Goal: Transaction & Acquisition: Purchase product/service

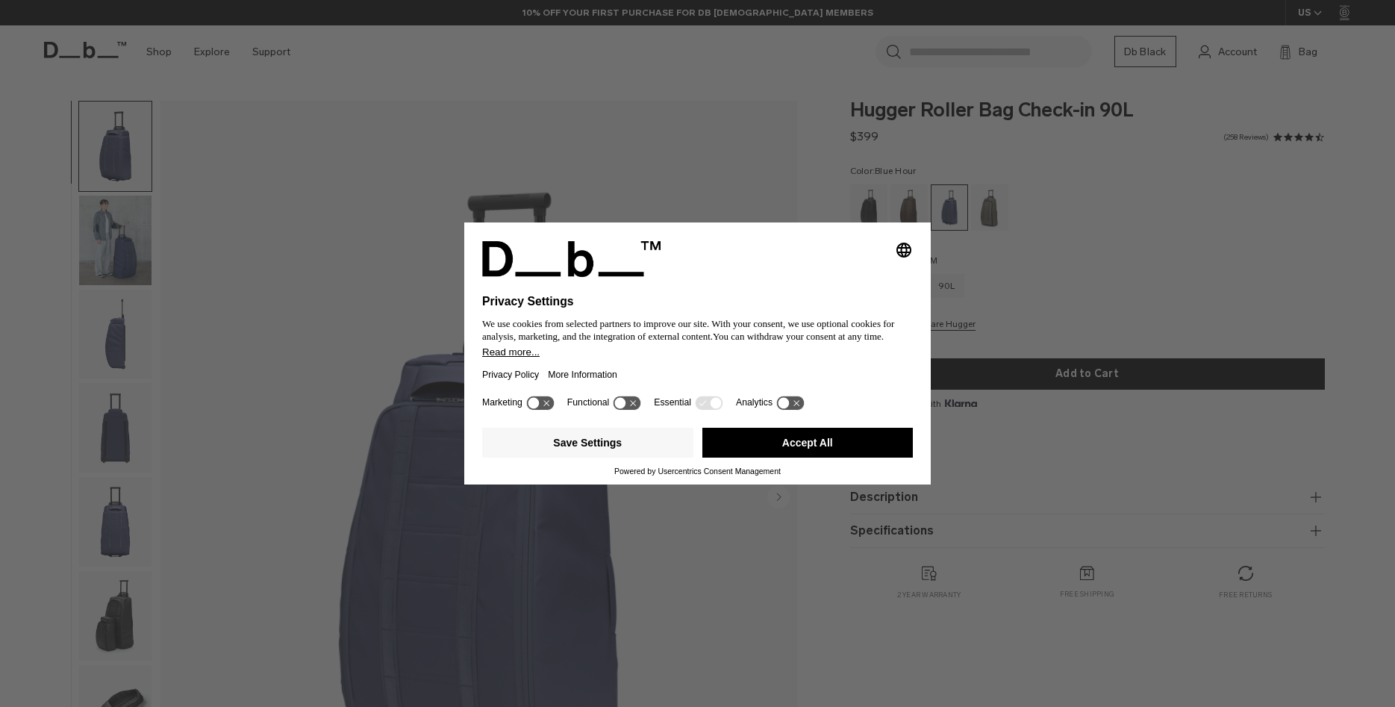
click at [1094, 236] on div "Selecting an option will immediately change the language Privacy Settings We us…" at bounding box center [697, 353] width 1395 height 707
click at [790, 450] on button "Accept All" at bounding box center [807, 443] width 211 height 30
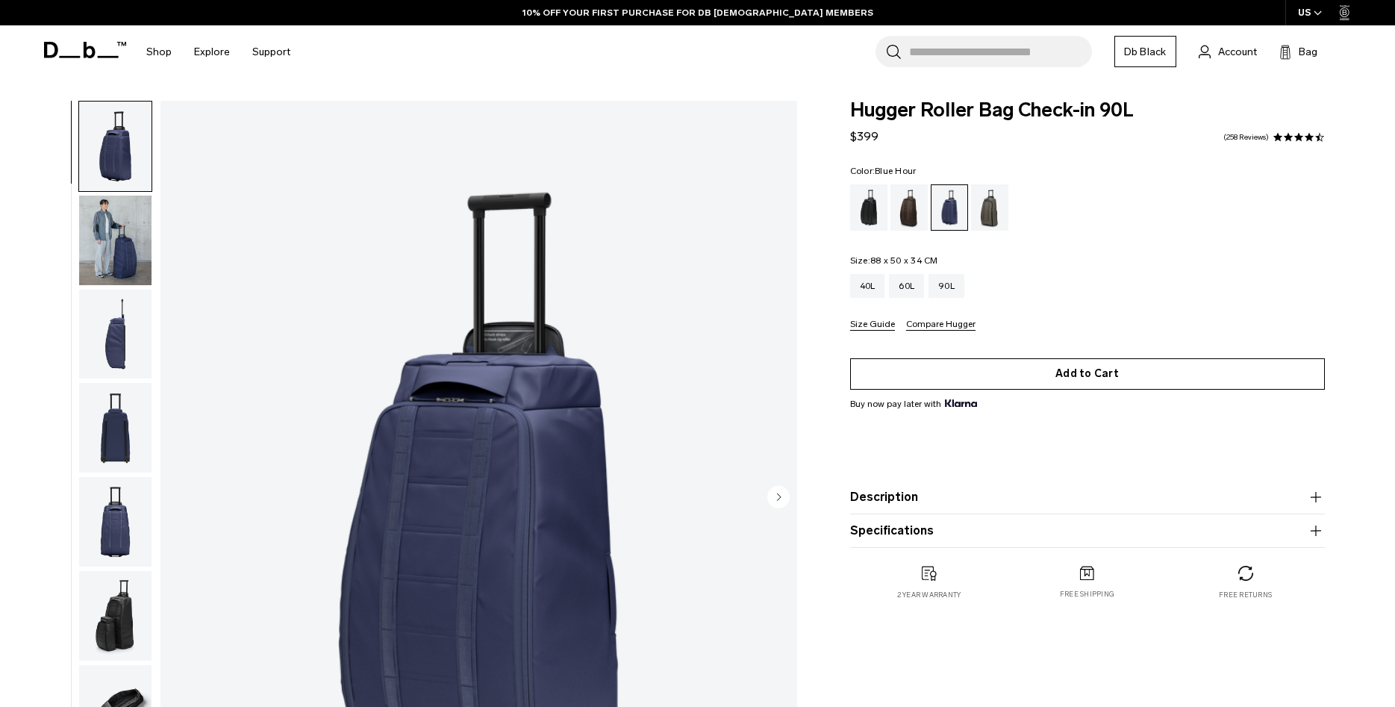
click at [1044, 370] on button "Add to Cart" at bounding box center [1087, 373] width 475 height 31
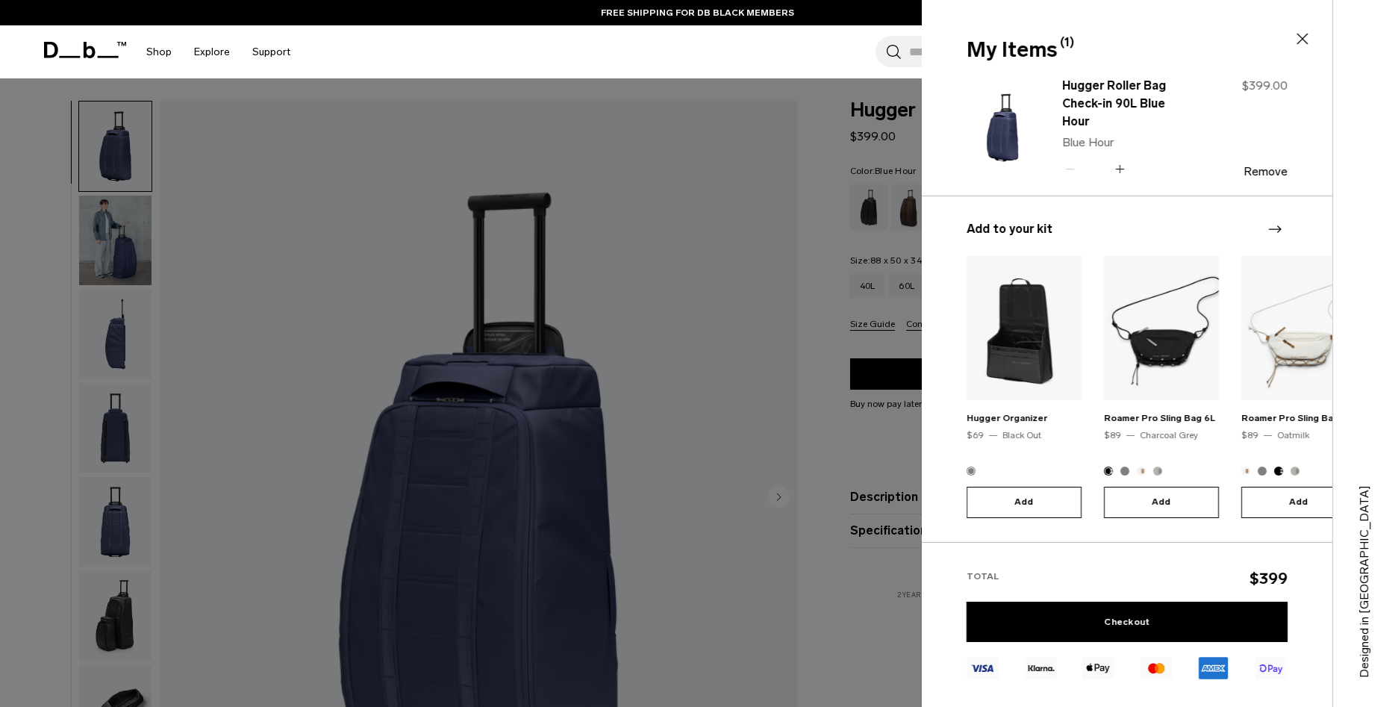
click at [1279, 221] on icon "Next slide" at bounding box center [1274, 229] width 18 height 18
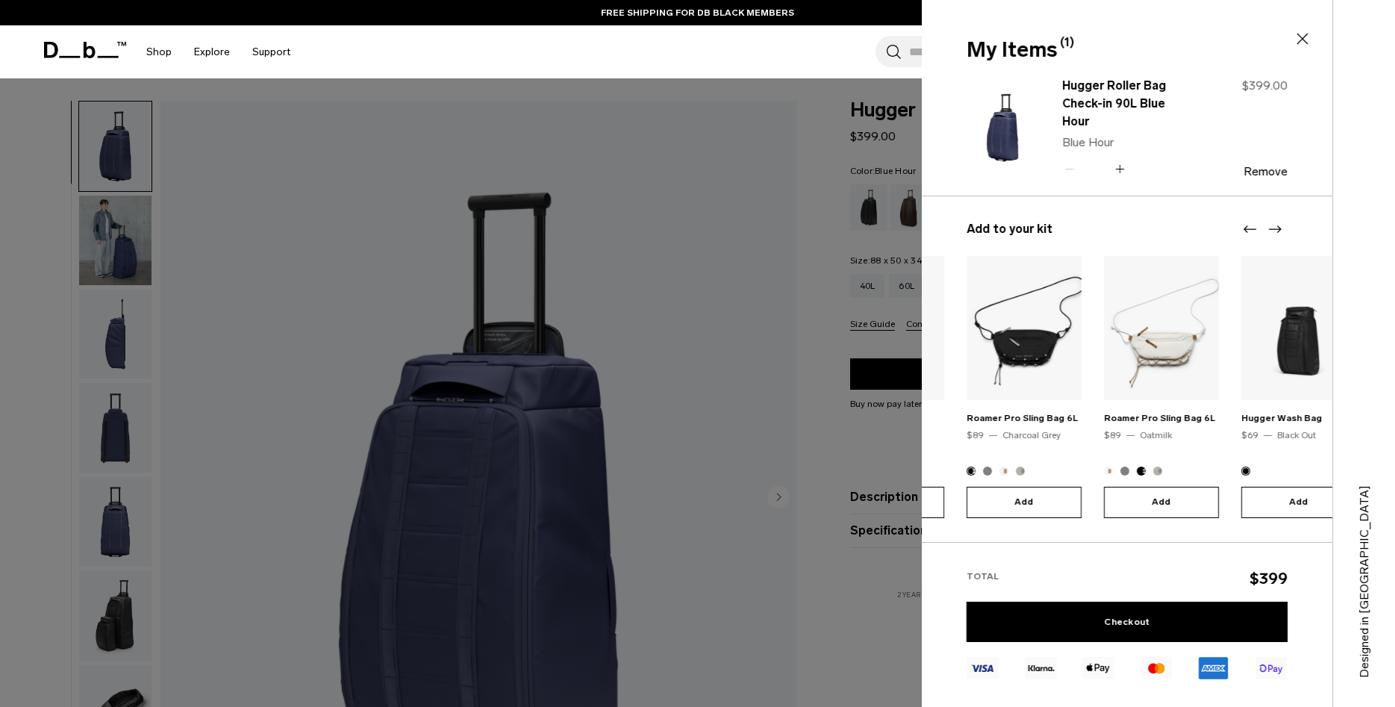
click at [1279, 221] on icon "Next slide" at bounding box center [1274, 229] width 18 height 18
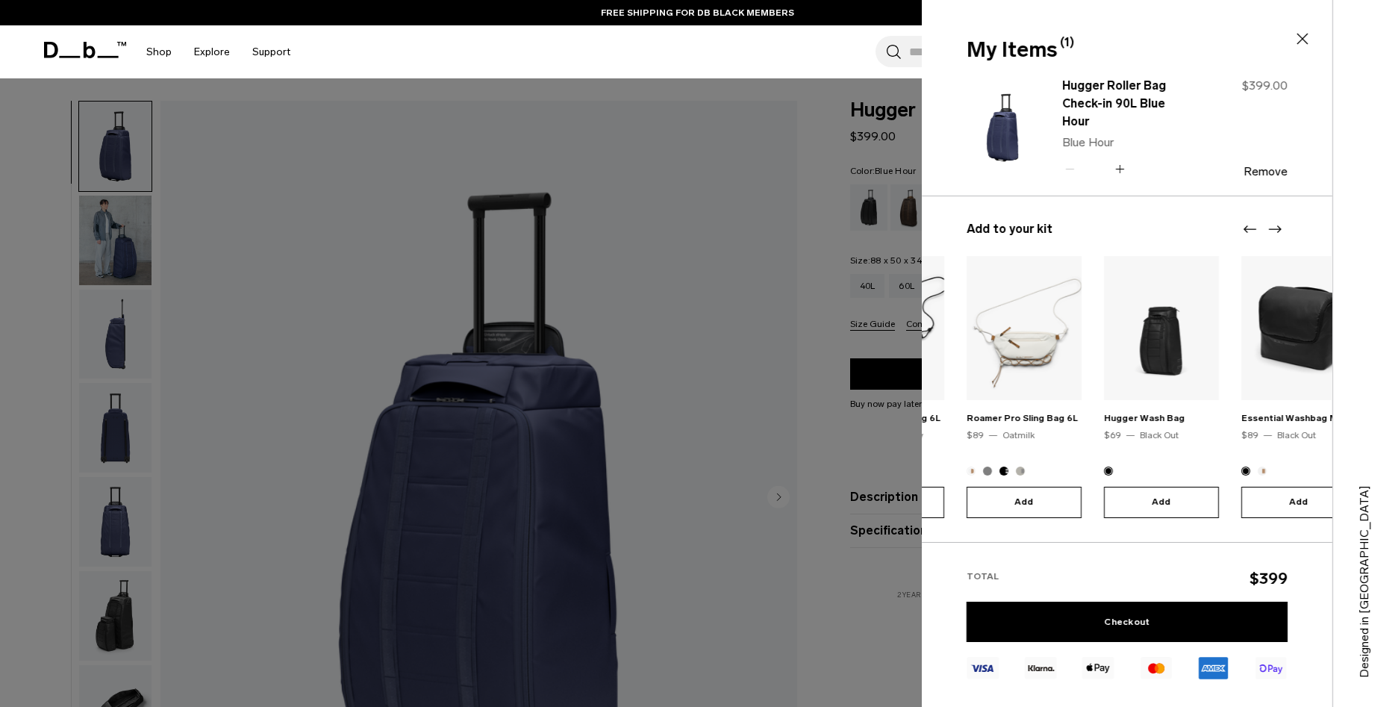
click at [1279, 221] on icon "Next slide" at bounding box center [1274, 229] width 18 height 18
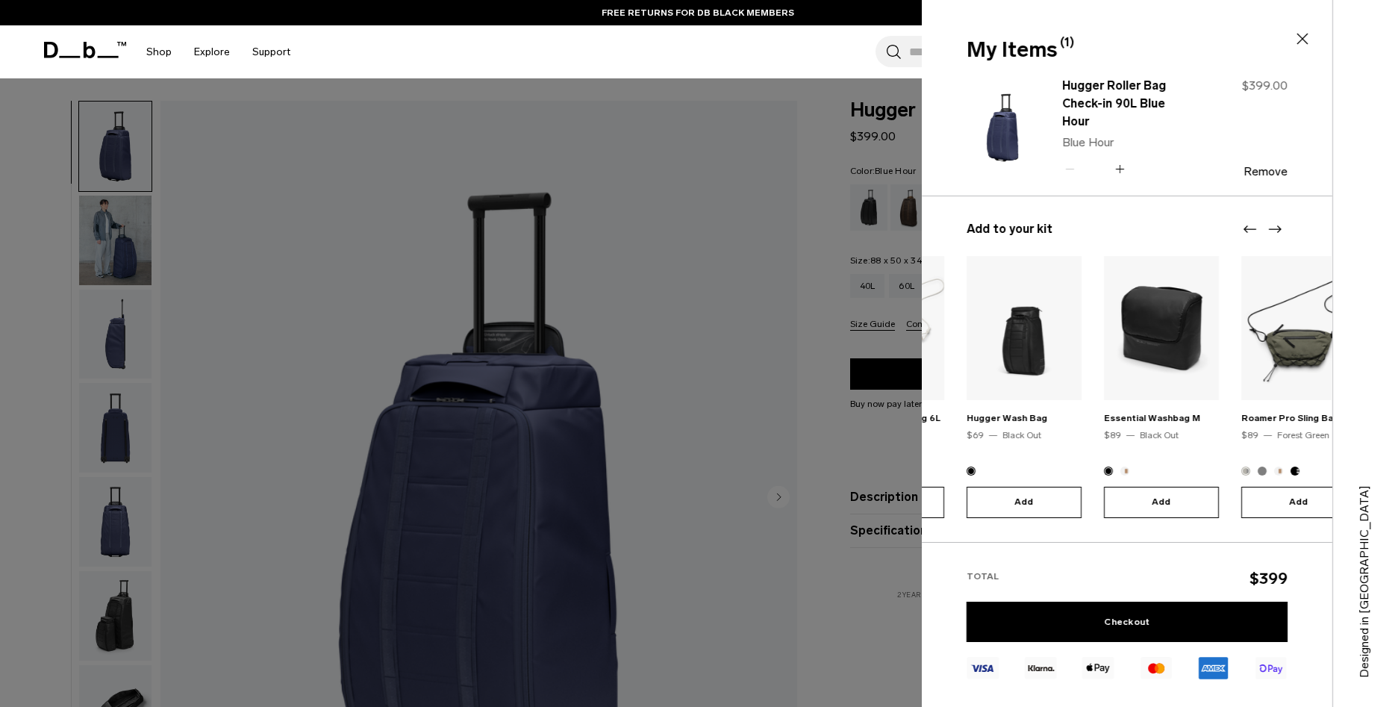
click at [1279, 221] on icon "Next slide" at bounding box center [1274, 229] width 18 height 18
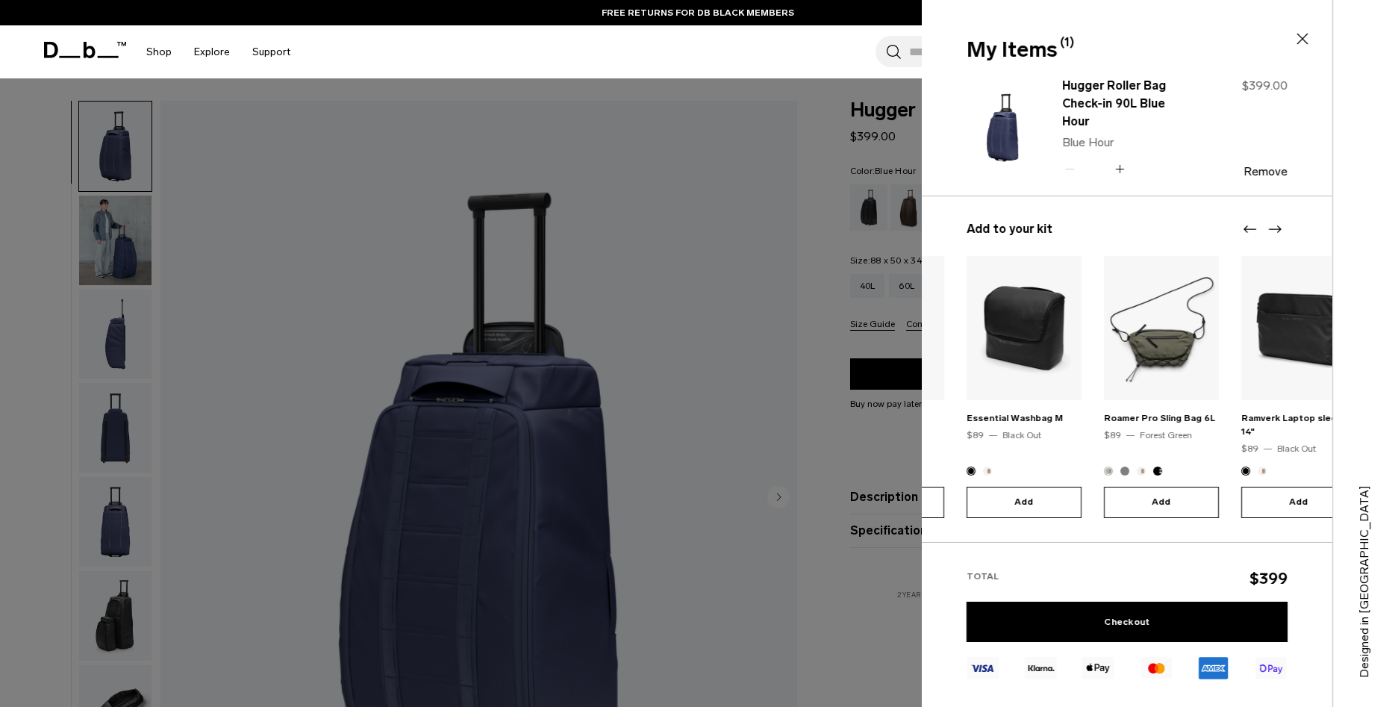
click at [1279, 221] on icon "Next slide" at bounding box center [1274, 229] width 18 height 18
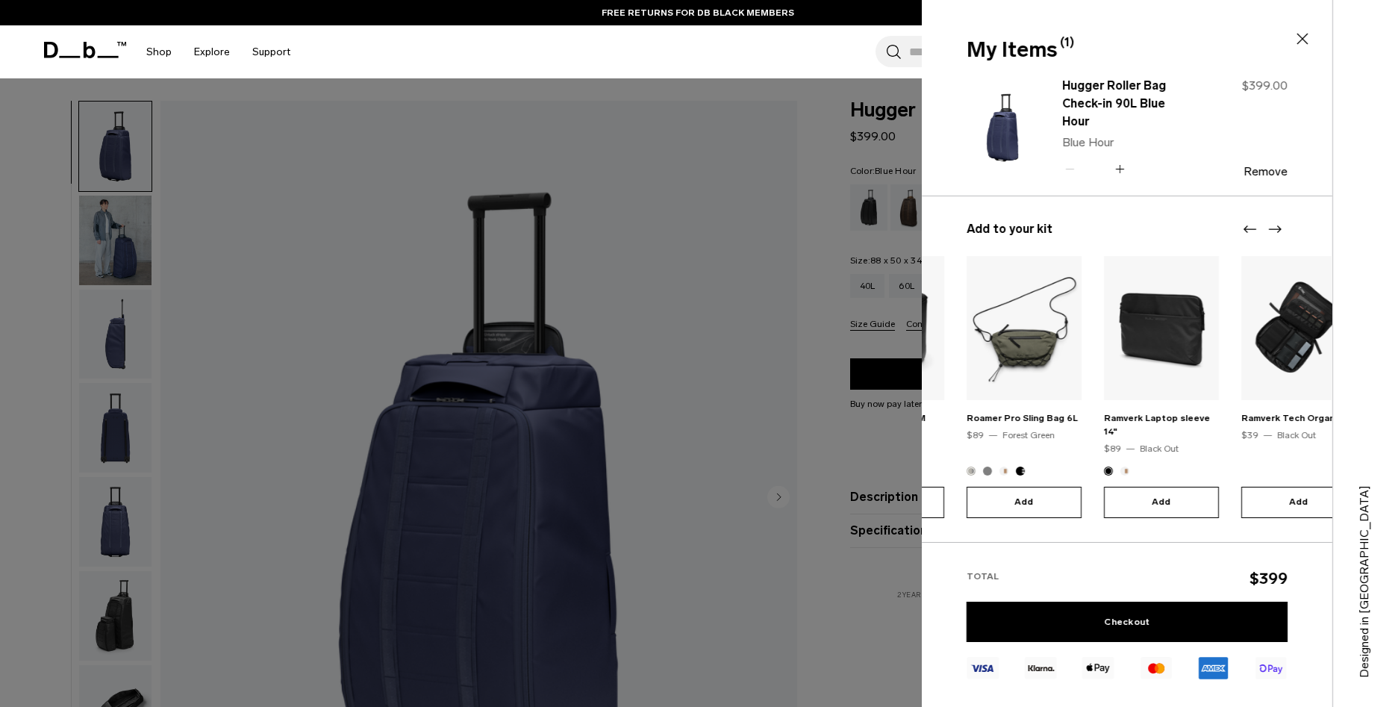
click at [1279, 221] on icon "Next slide" at bounding box center [1274, 229] width 18 height 18
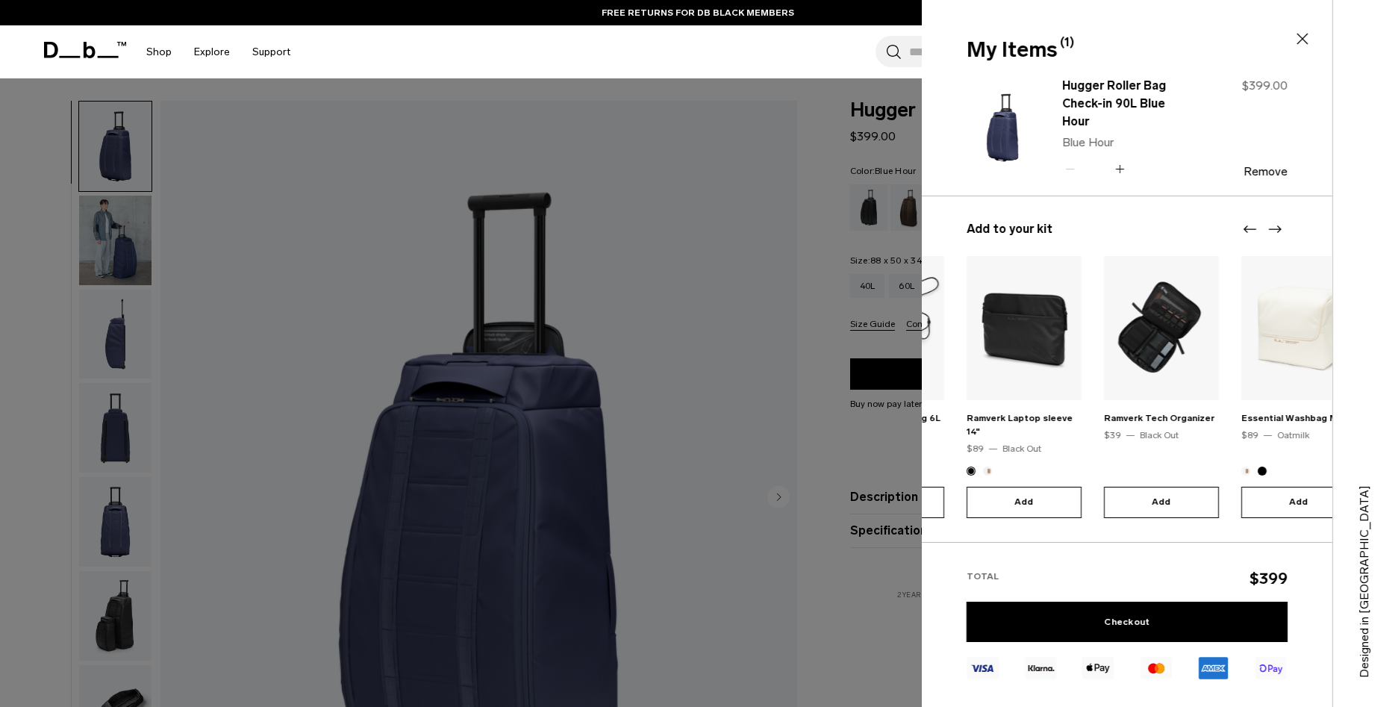
click at [1279, 221] on icon "Next slide" at bounding box center [1274, 229] width 18 height 18
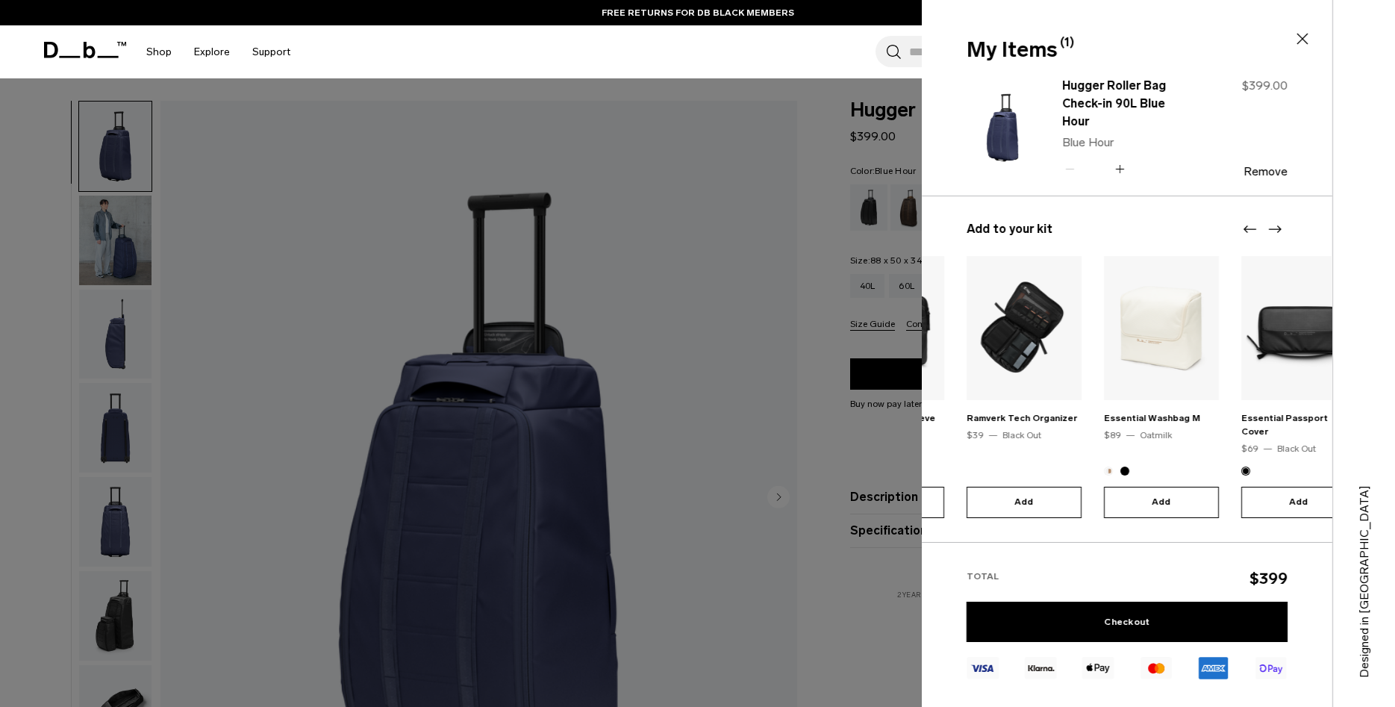
click at [1278, 221] on icon "Next slide" at bounding box center [1274, 229] width 18 height 18
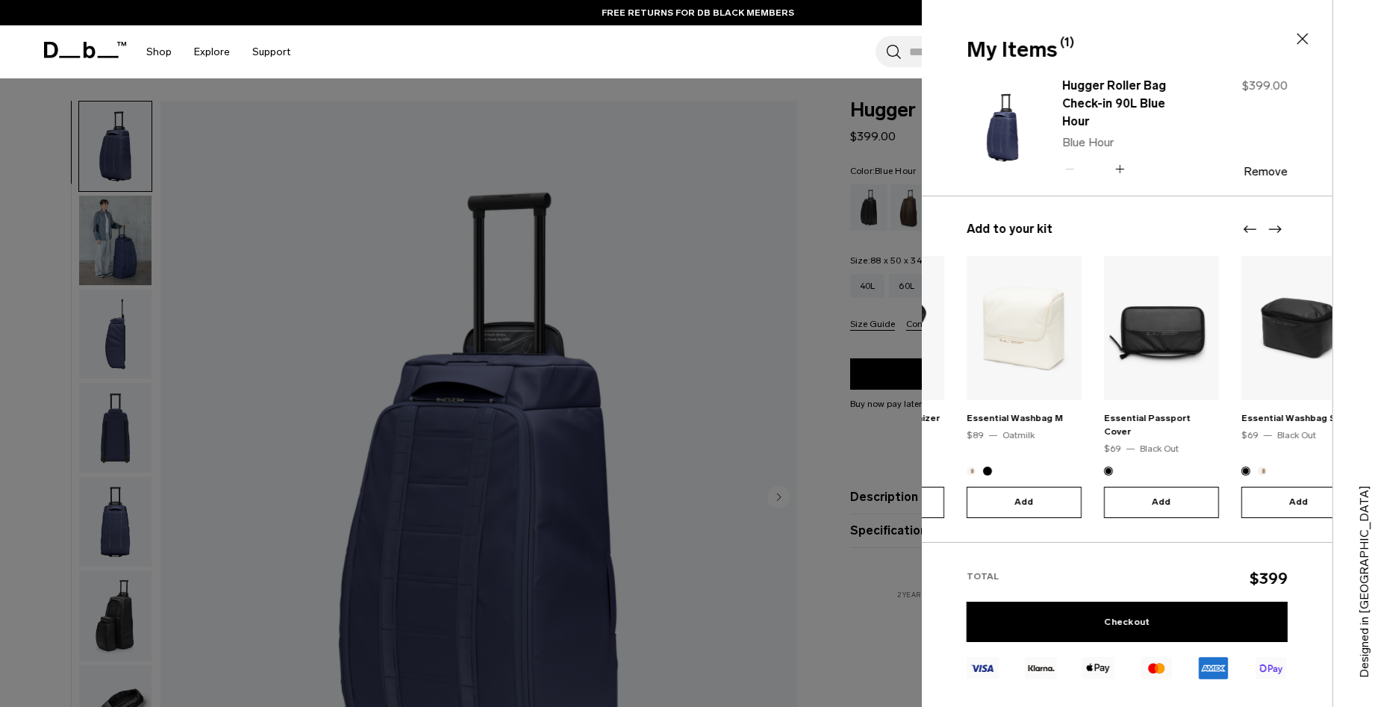
click at [1278, 221] on icon "Next slide" at bounding box center [1274, 229] width 18 height 18
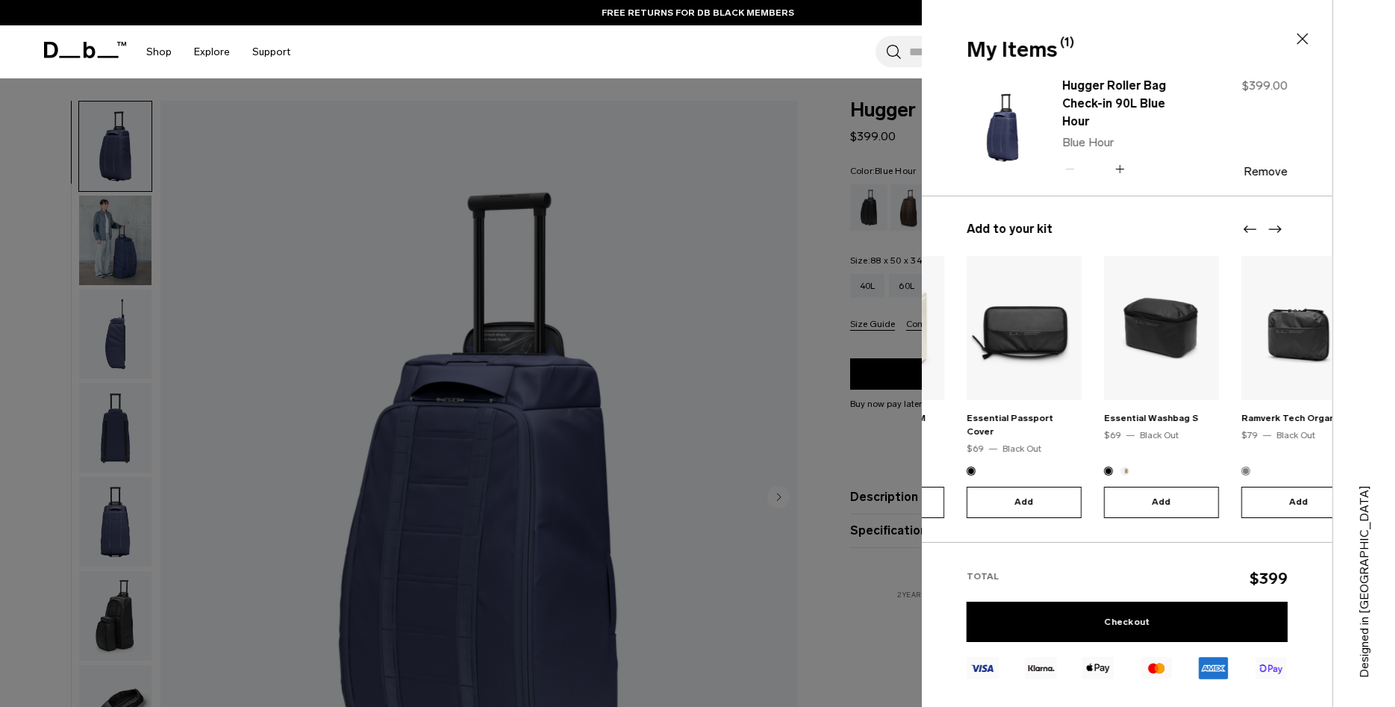
click at [1278, 221] on icon "Next slide" at bounding box center [1274, 229] width 18 height 18
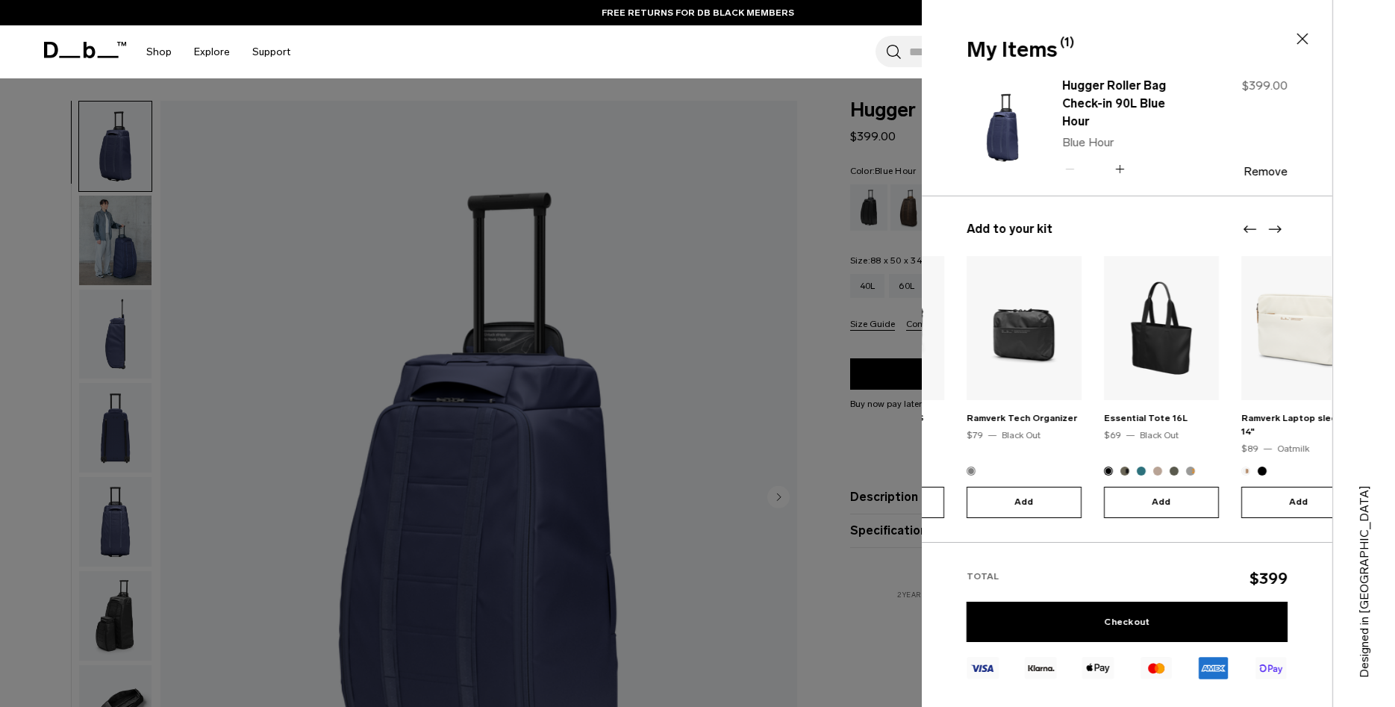
click at [1278, 221] on icon "Next slide" at bounding box center [1274, 229] width 18 height 18
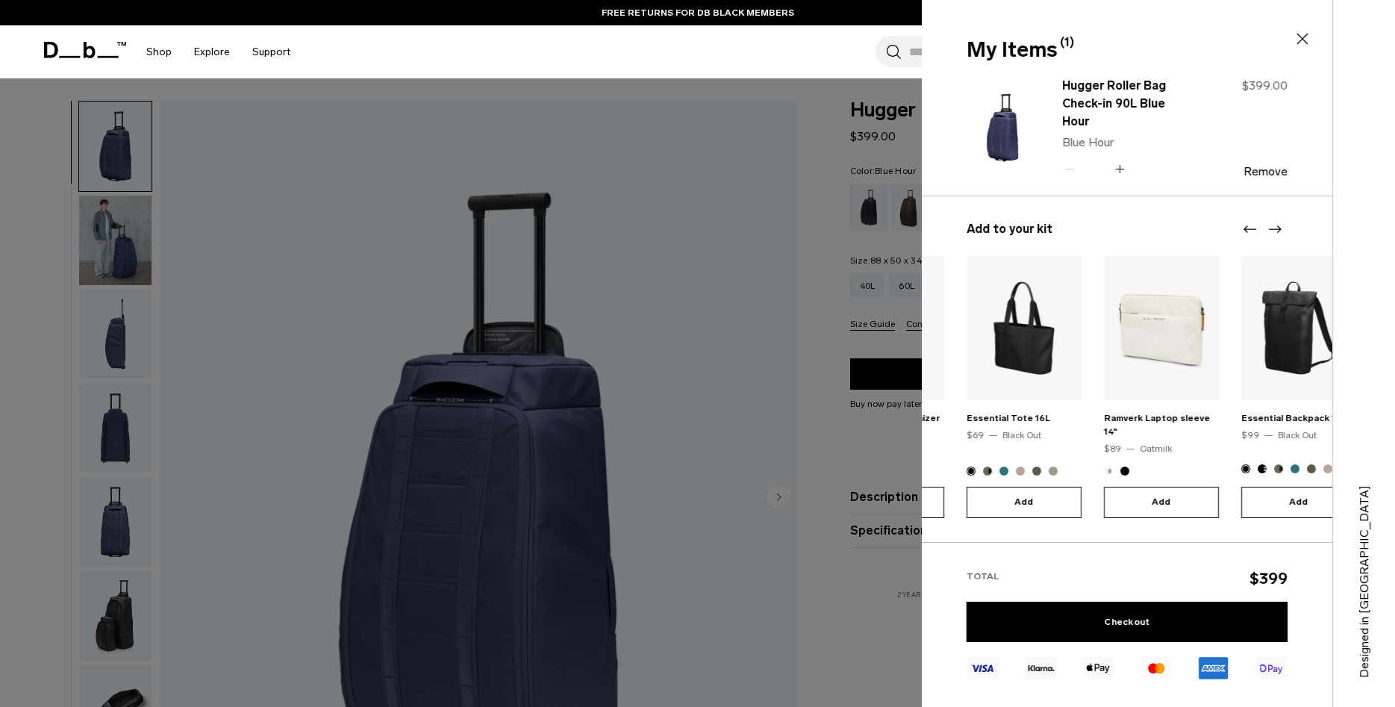
click at [1278, 221] on icon "Next slide" at bounding box center [1274, 229] width 18 height 18
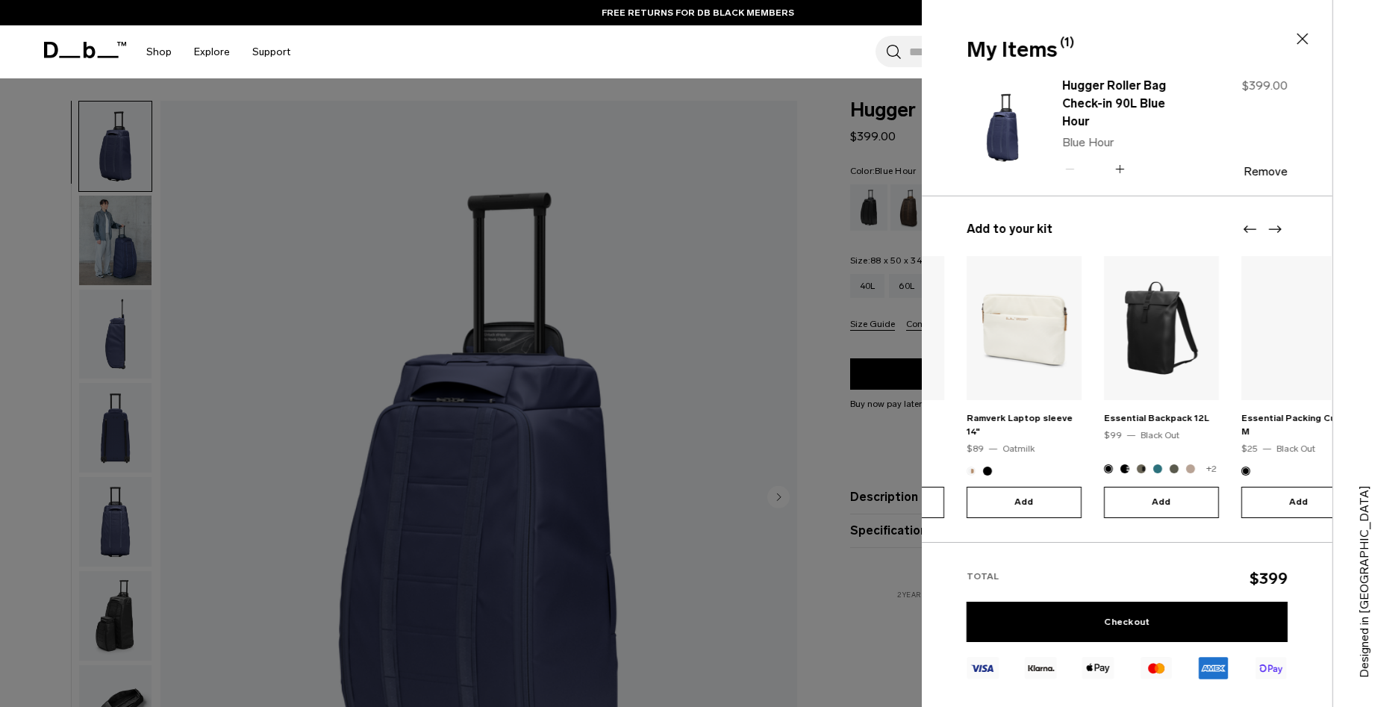
click at [1278, 221] on icon "Next slide" at bounding box center [1274, 229] width 18 height 18
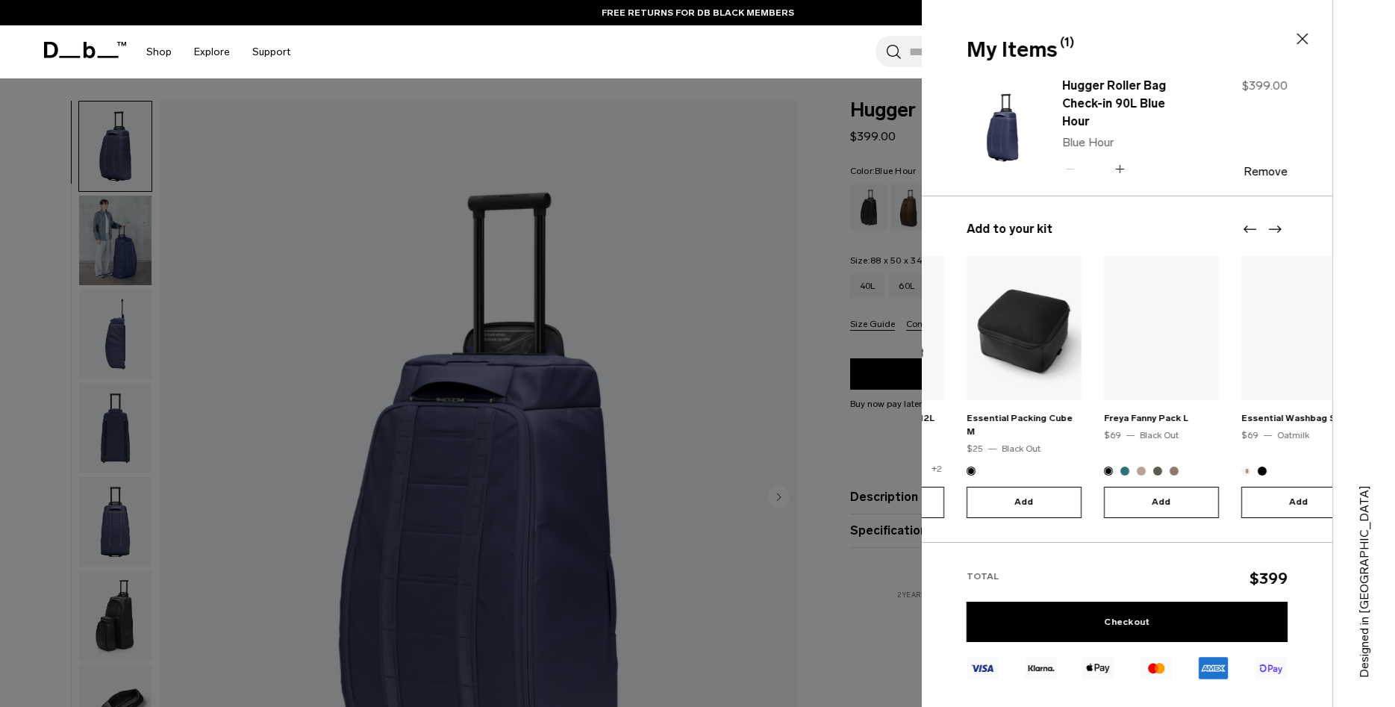
click at [1278, 221] on icon "Next slide" at bounding box center [1274, 229] width 18 height 18
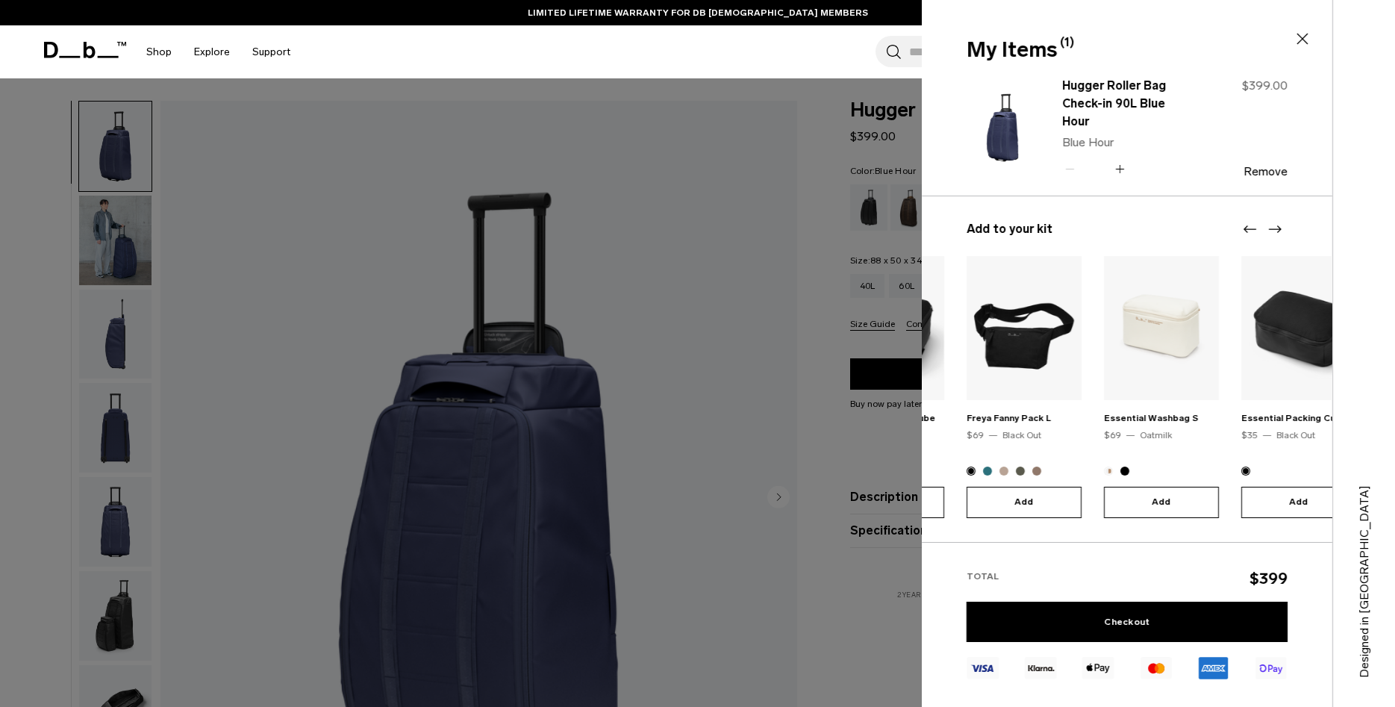
click at [1278, 221] on icon "Next slide" at bounding box center [1274, 229] width 18 height 18
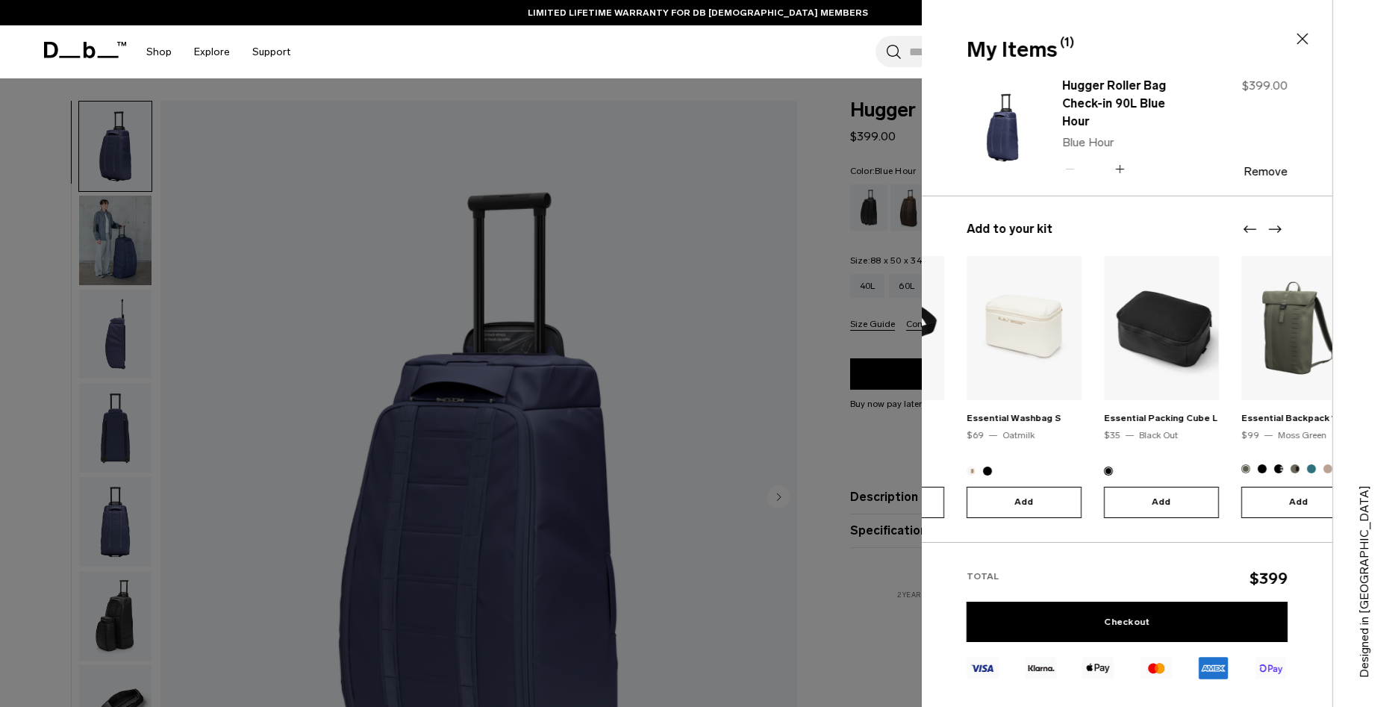
click at [1278, 221] on icon "Next slide" at bounding box center [1274, 229] width 18 height 18
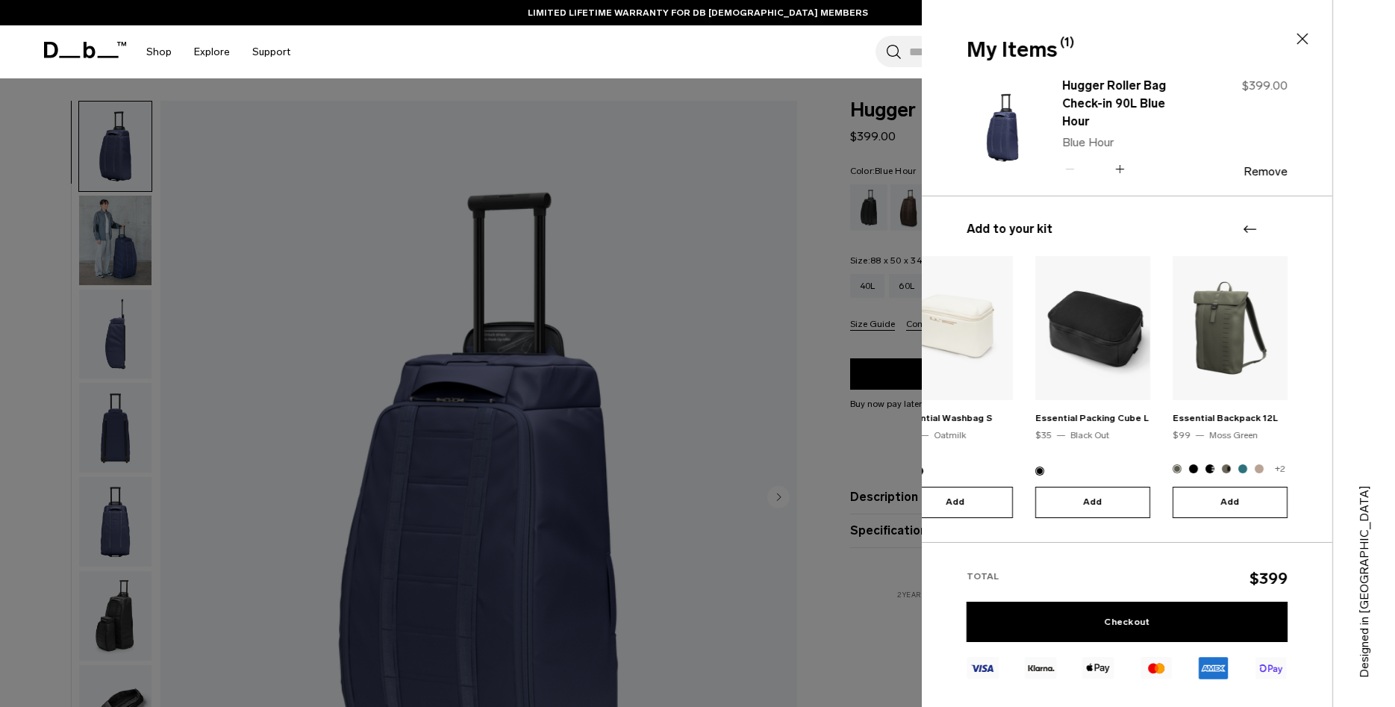
click at [1278, 221] on div at bounding box center [1261, 229] width 45 height 18
click at [369, 181] on div at bounding box center [697, 353] width 1395 height 707
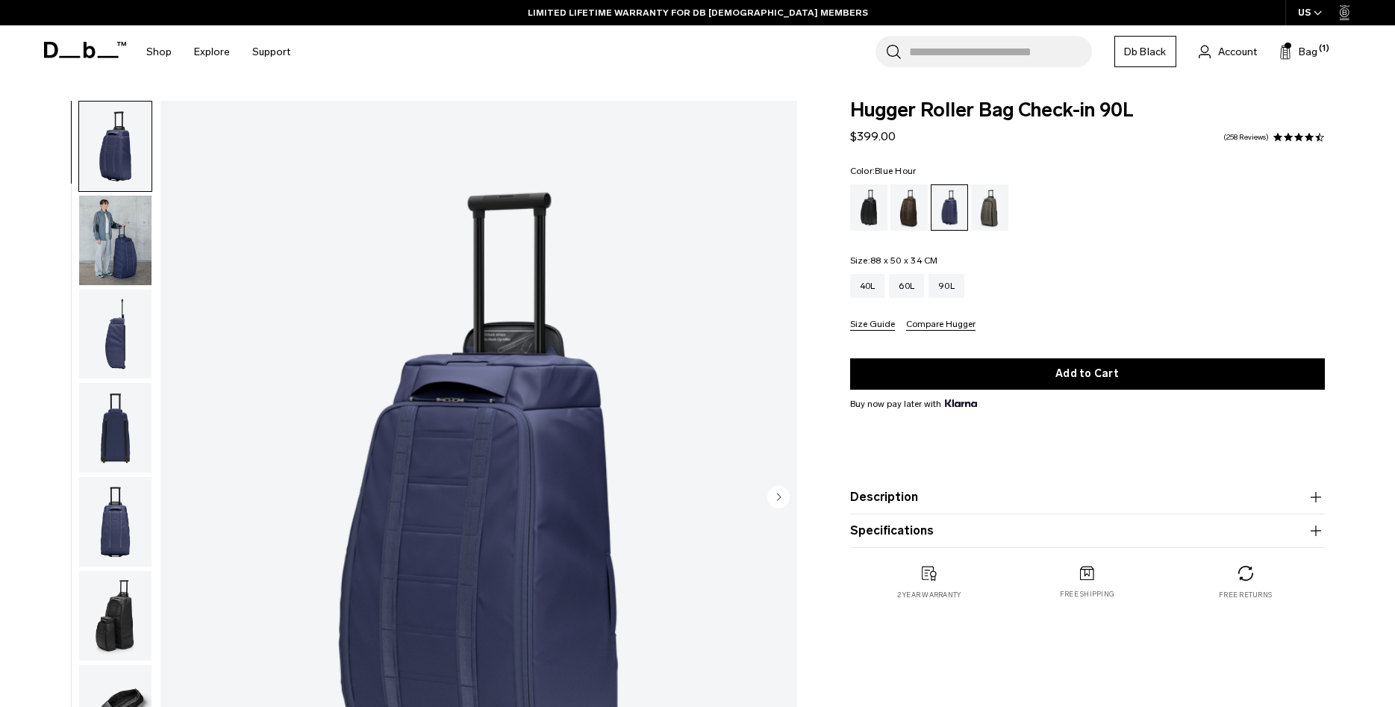
click at [974, 57] on input "Search for Bags, Luggage..." at bounding box center [1000, 51] width 183 height 31
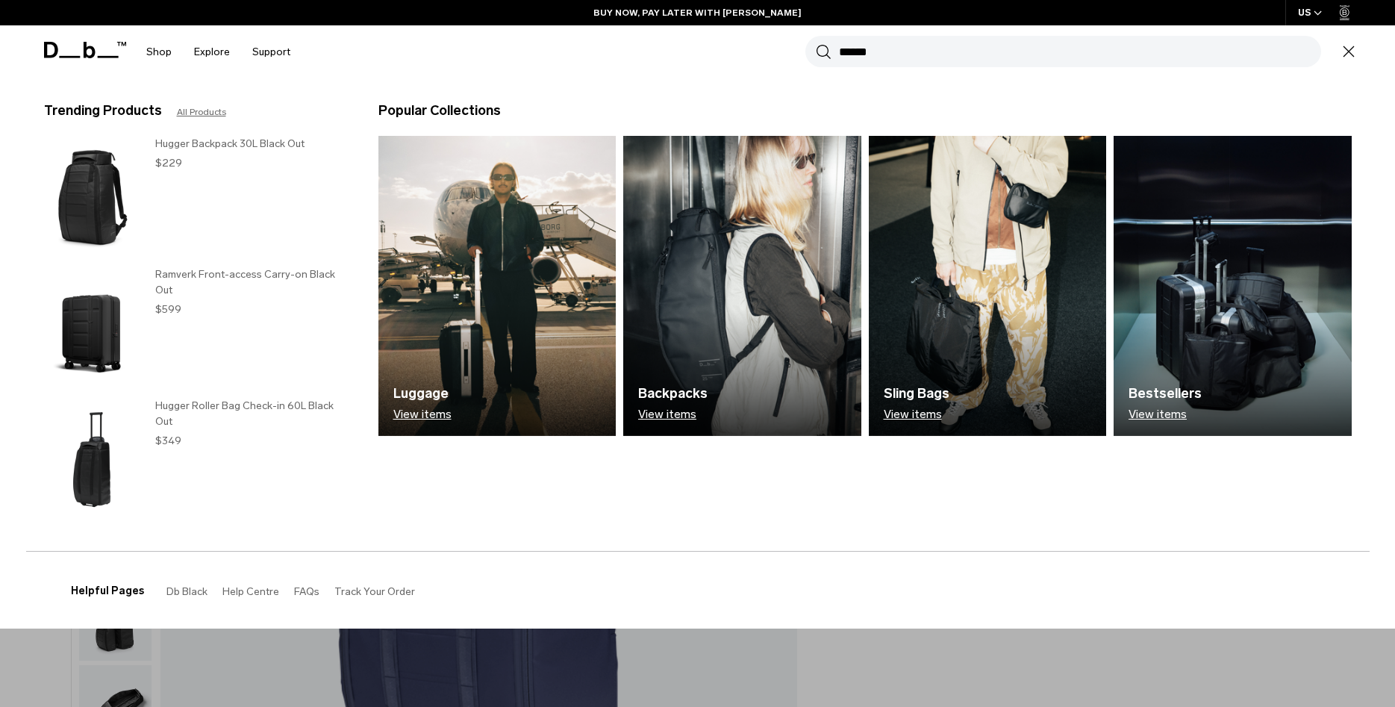
type input "******"
click at [816, 43] on button "Search" at bounding box center [824, 51] width 16 height 16
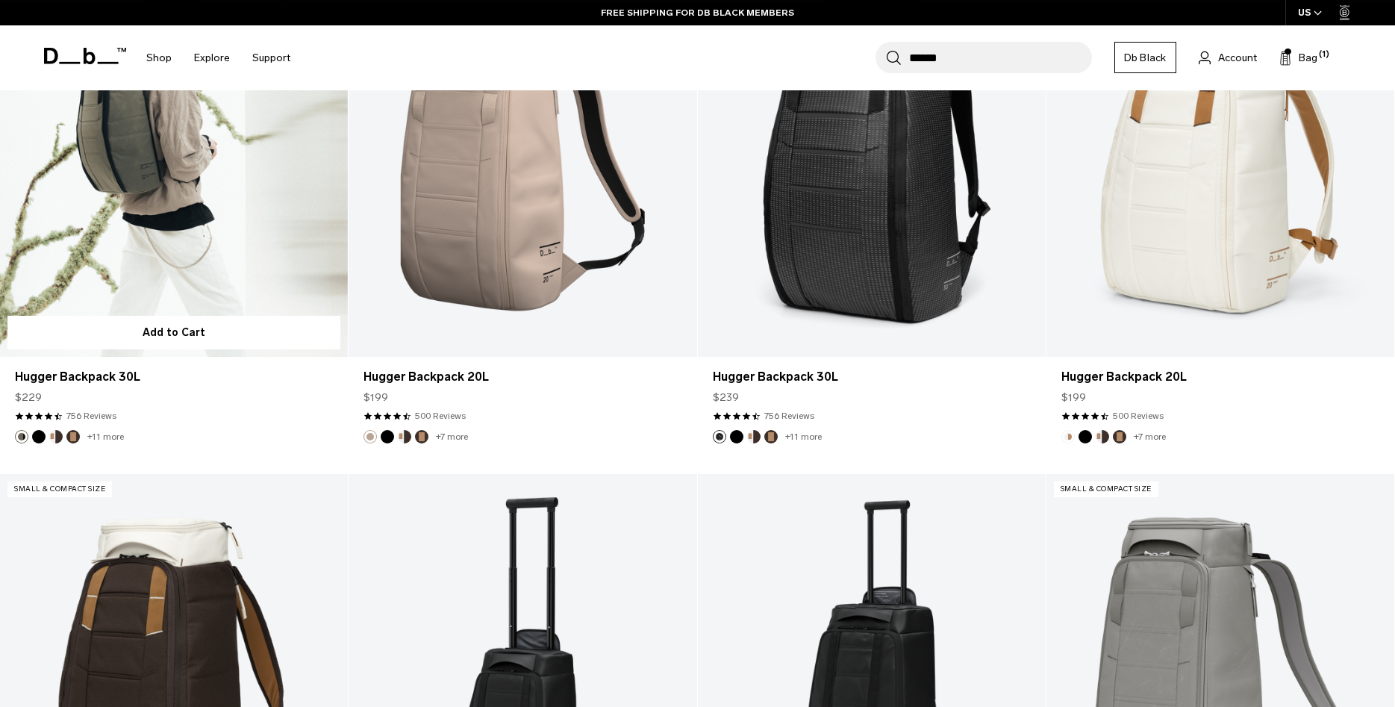
scroll to position [2892, 0]
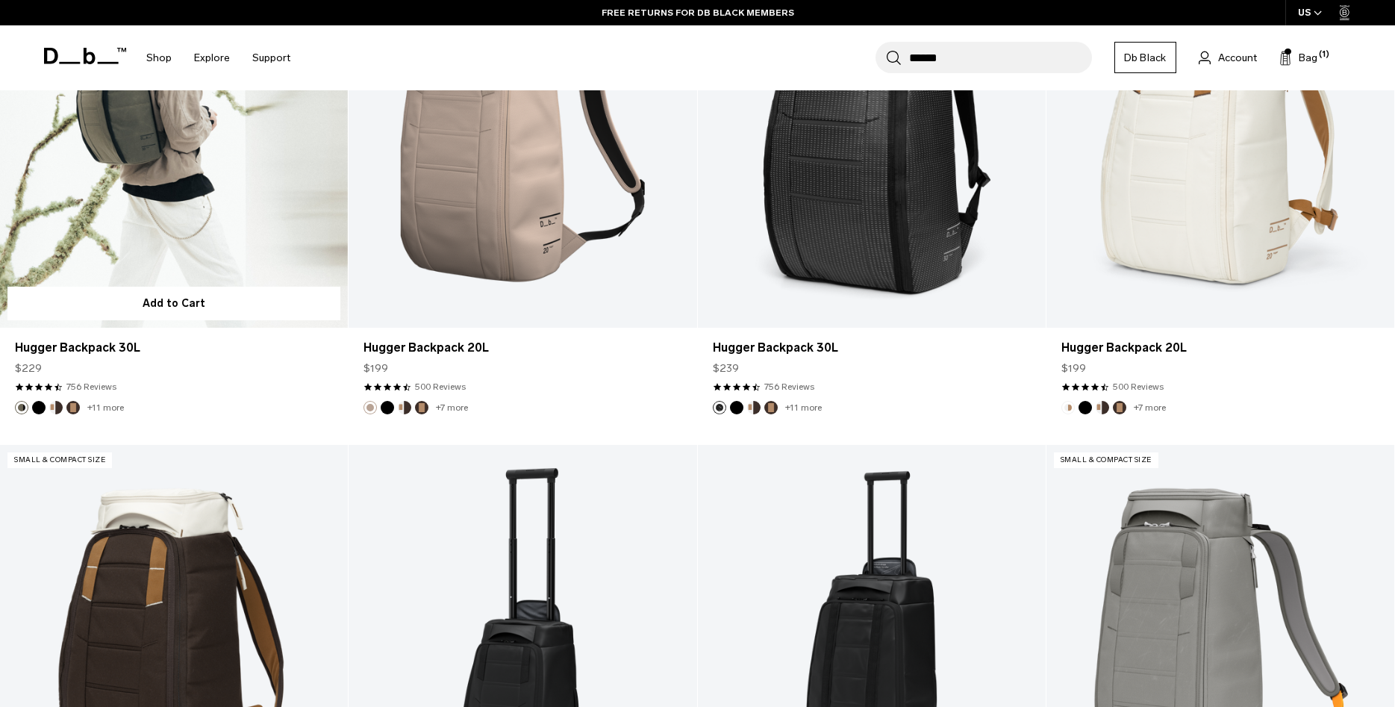
click at [172, 246] on link "Hugger Backpack 30L" at bounding box center [174, 134] width 348 height 387
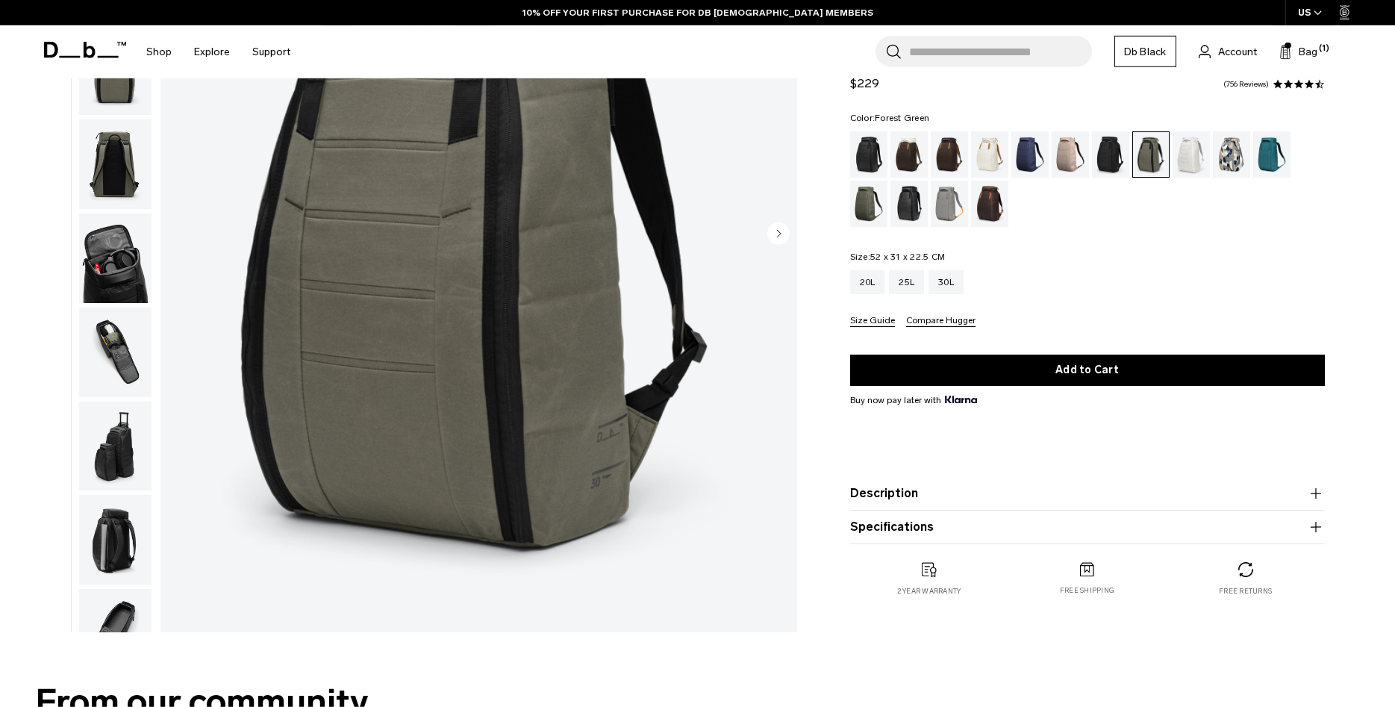
scroll to position [304, 0]
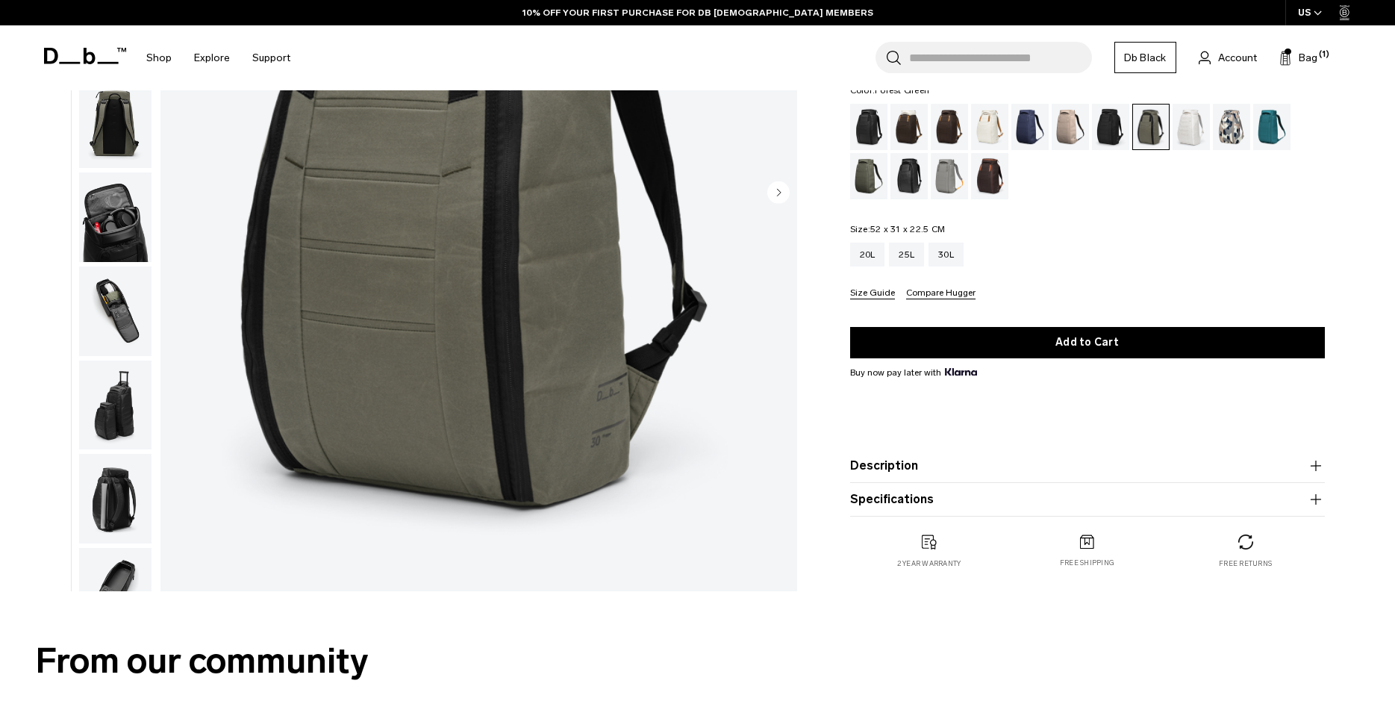
click at [1123, 502] on button "Specifications" at bounding box center [1087, 499] width 475 height 18
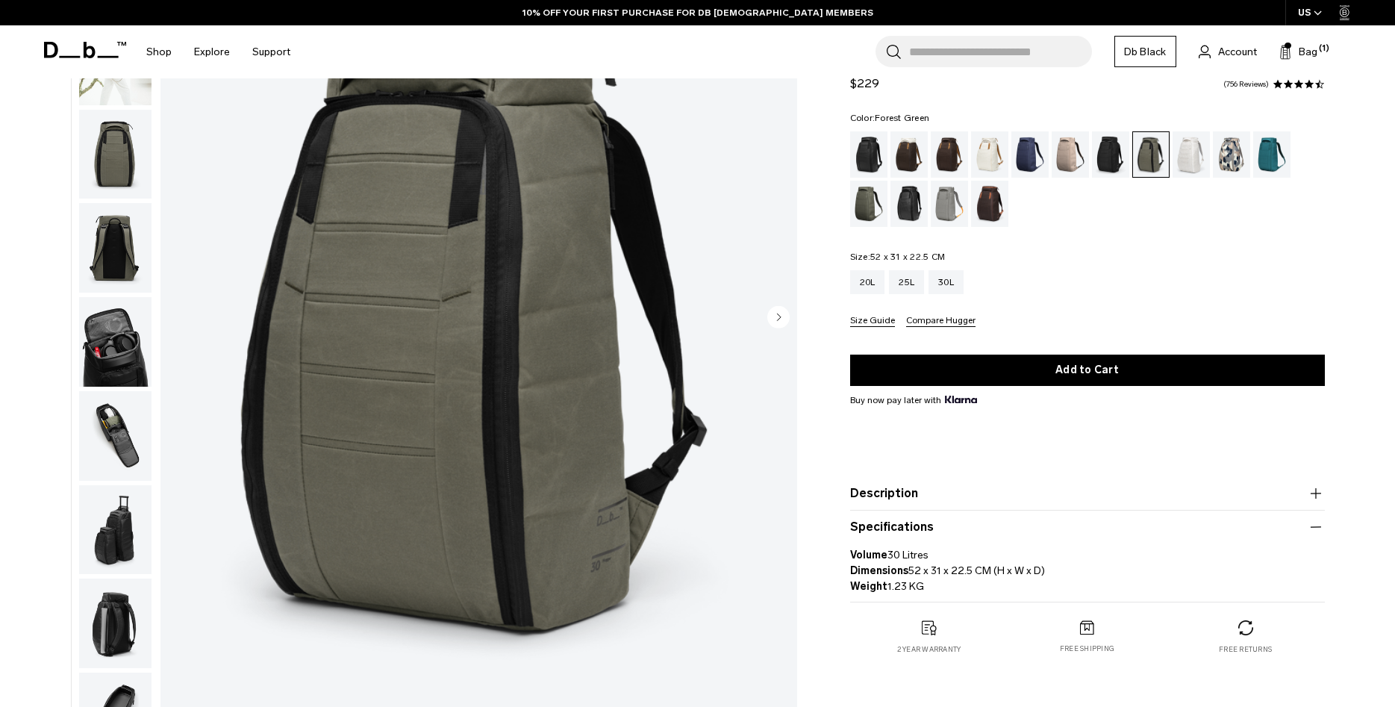
scroll to position [228, 0]
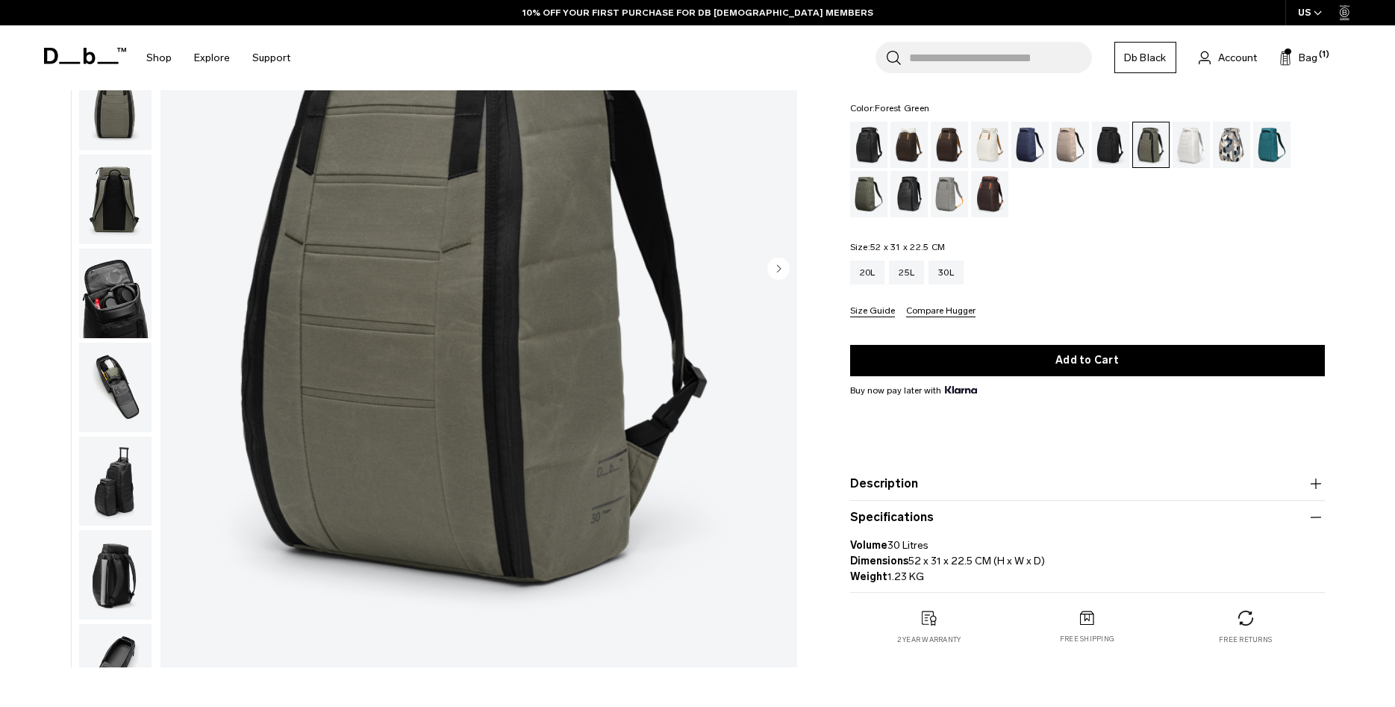
click at [136, 472] on img "button" at bounding box center [115, 482] width 72 height 90
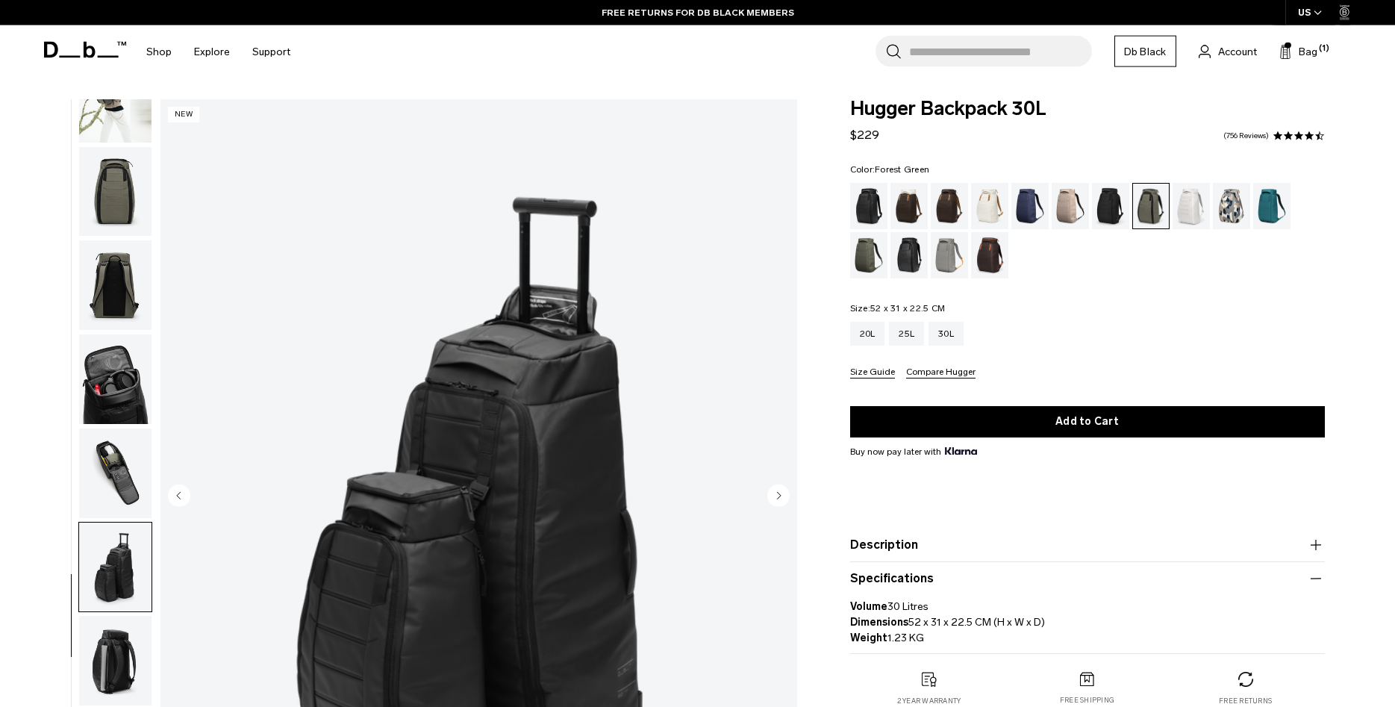
scroll to position [0, 0]
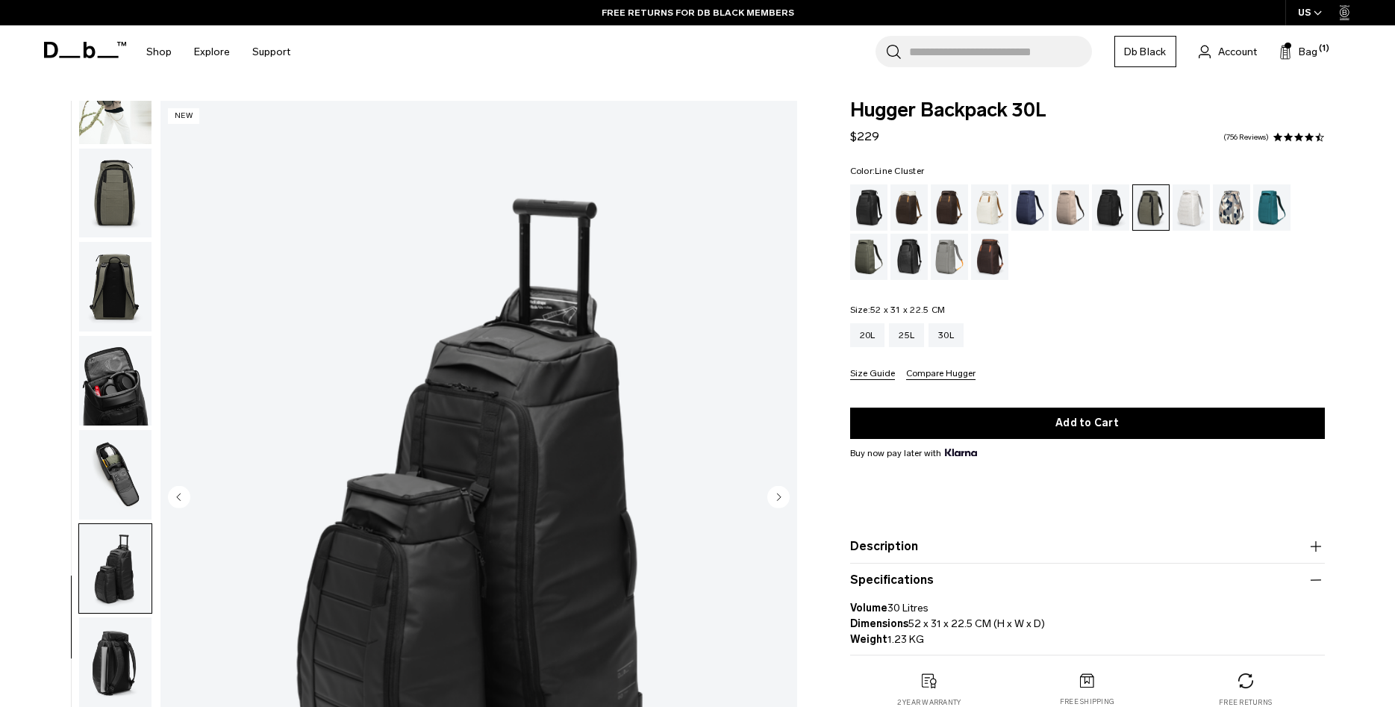
click at [1242, 207] on div "Line Cluster" at bounding box center [1232, 207] width 38 height 46
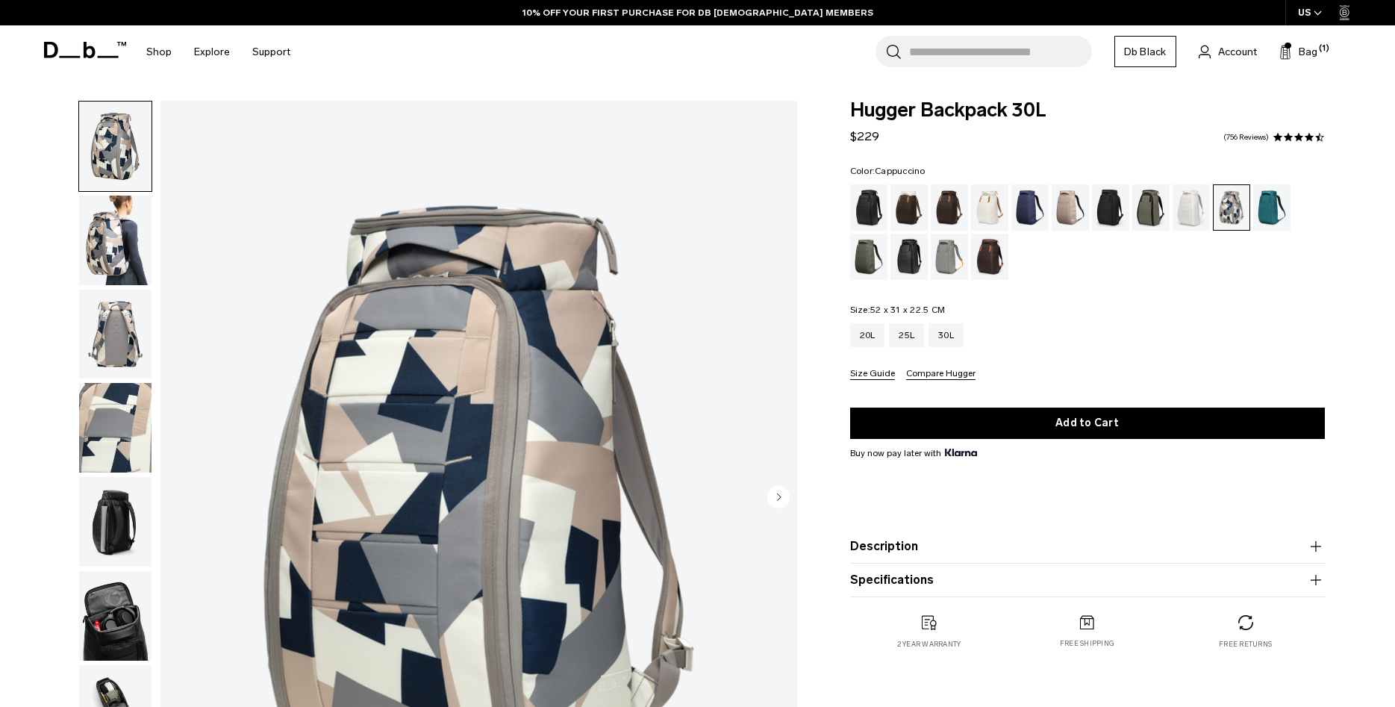
click at [910, 210] on div "Cappuccino" at bounding box center [909, 207] width 38 height 46
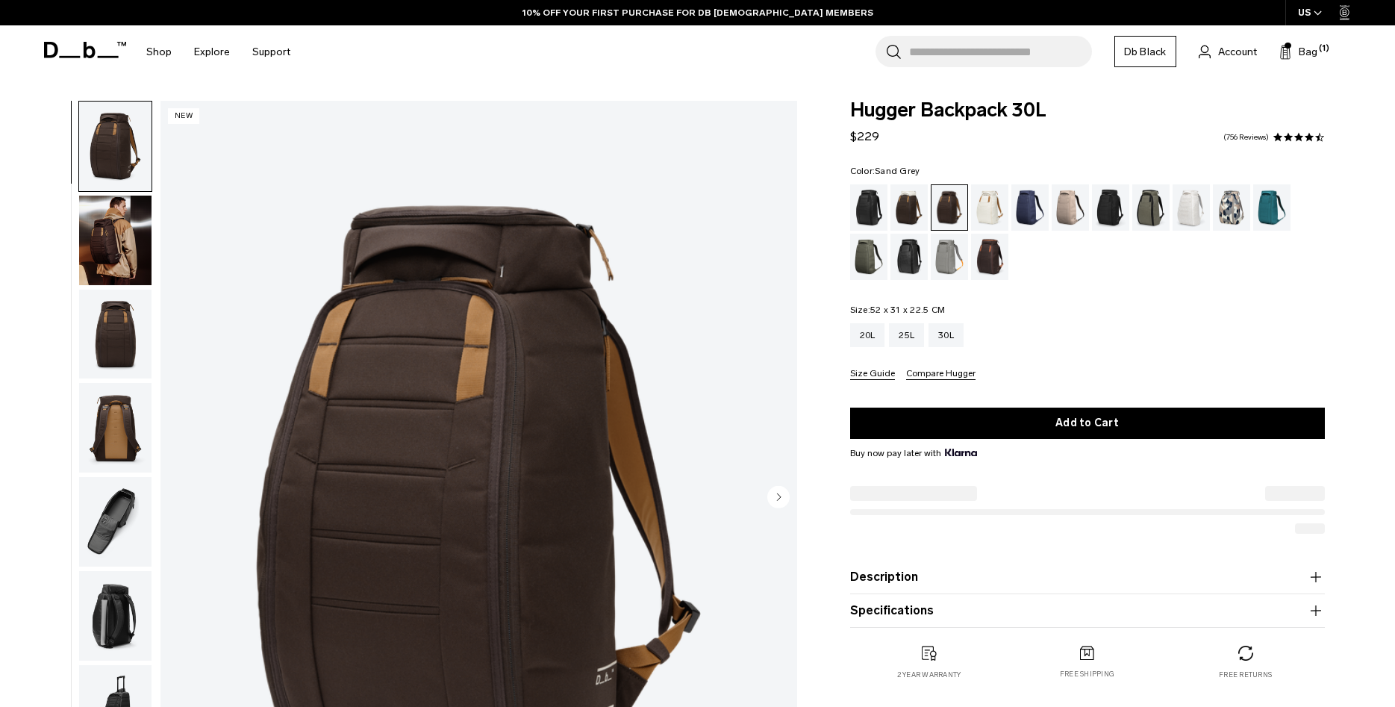
click at [990, 263] on div "Homegrown with Lu" at bounding box center [990, 257] width 38 height 46
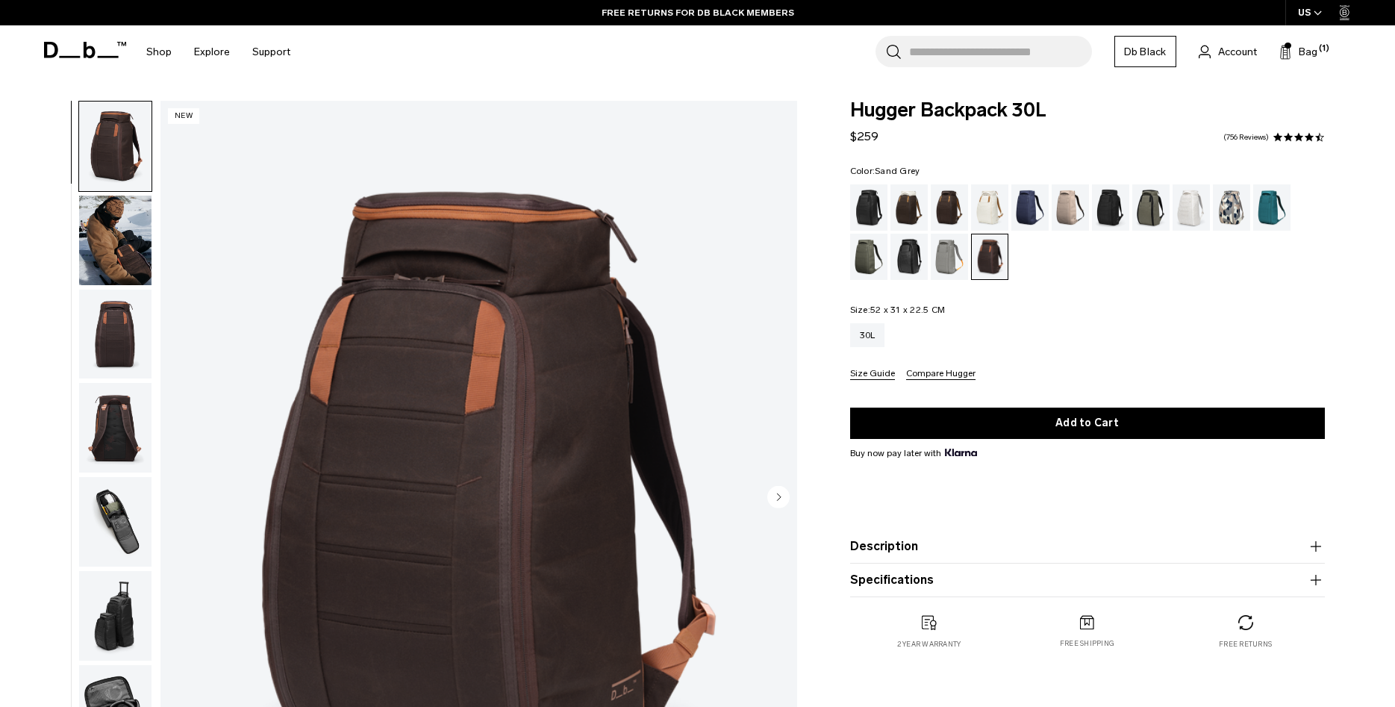
click at [940, 245] on div "Sand Grey" at bounding box center [949, 257] width 38 height 46
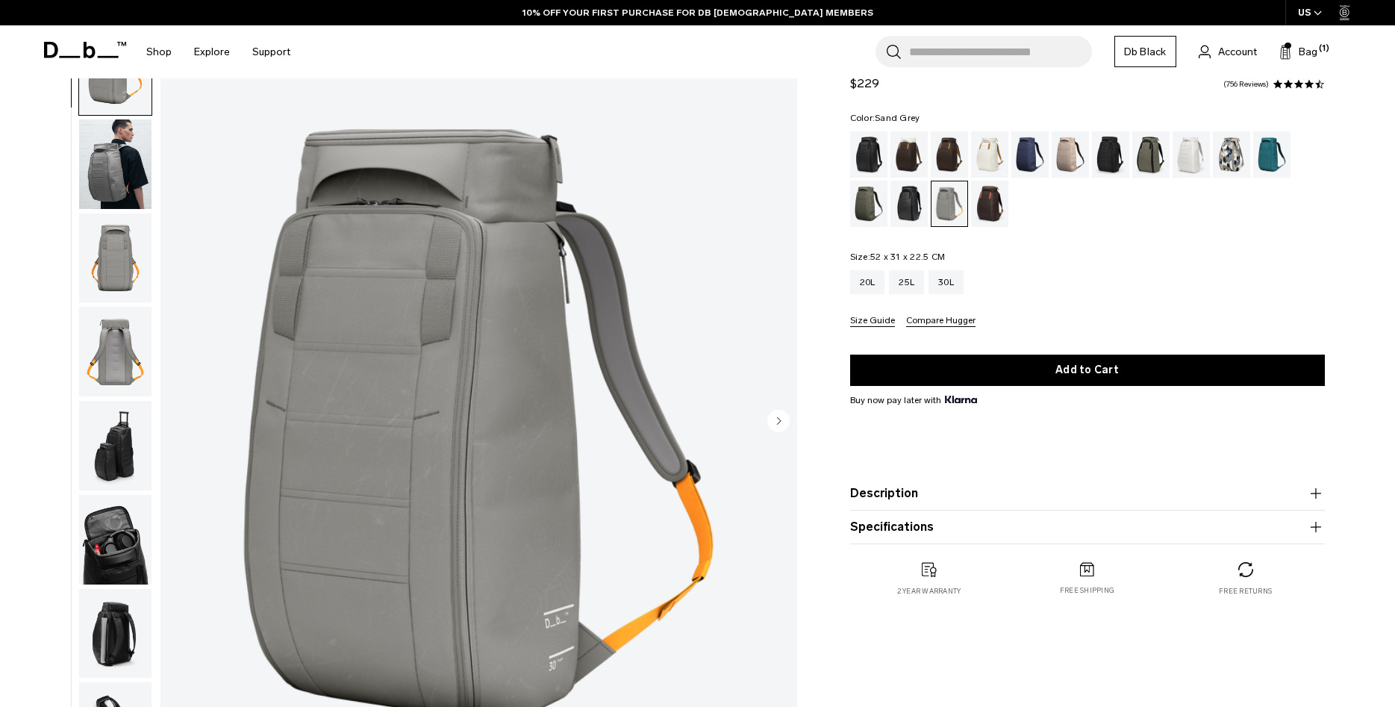
scroll to position [76, 0]
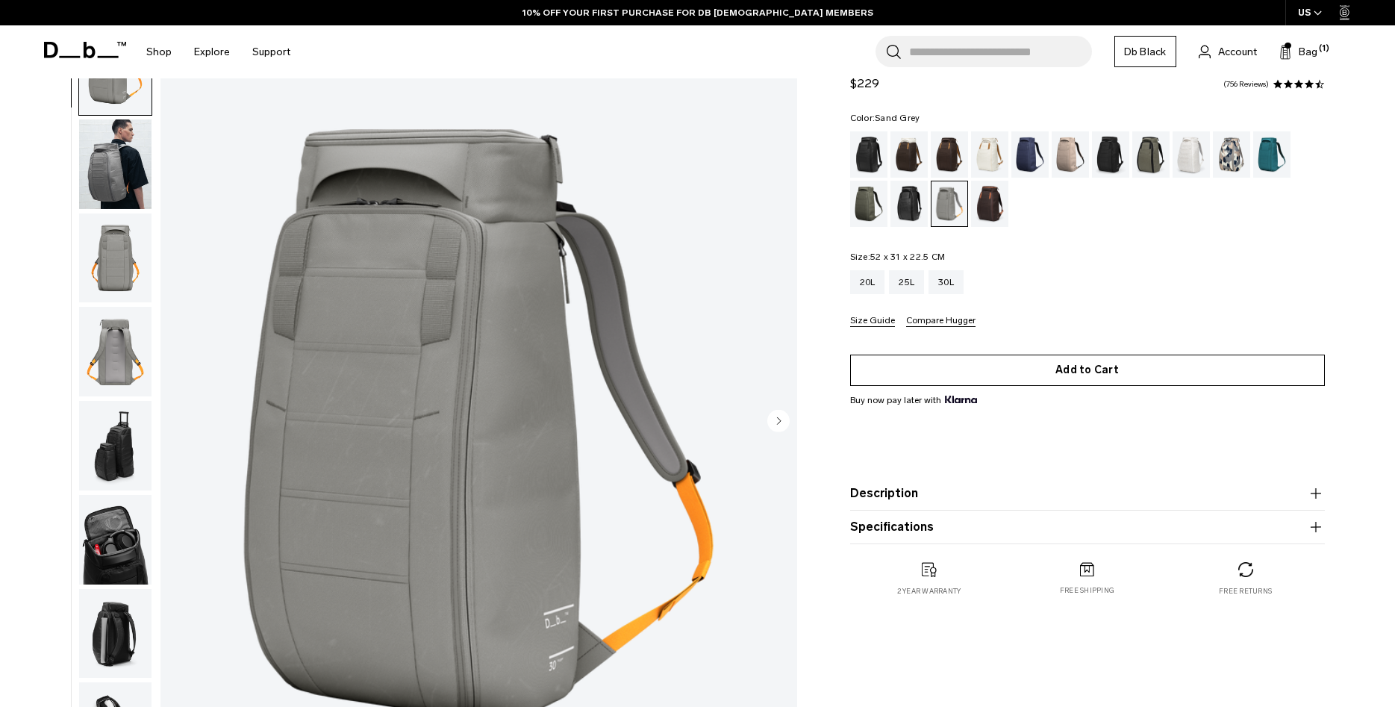
click at [1097, 376] on button "Add to Cart" at bounding box center [1087, 369] width 475 height 31
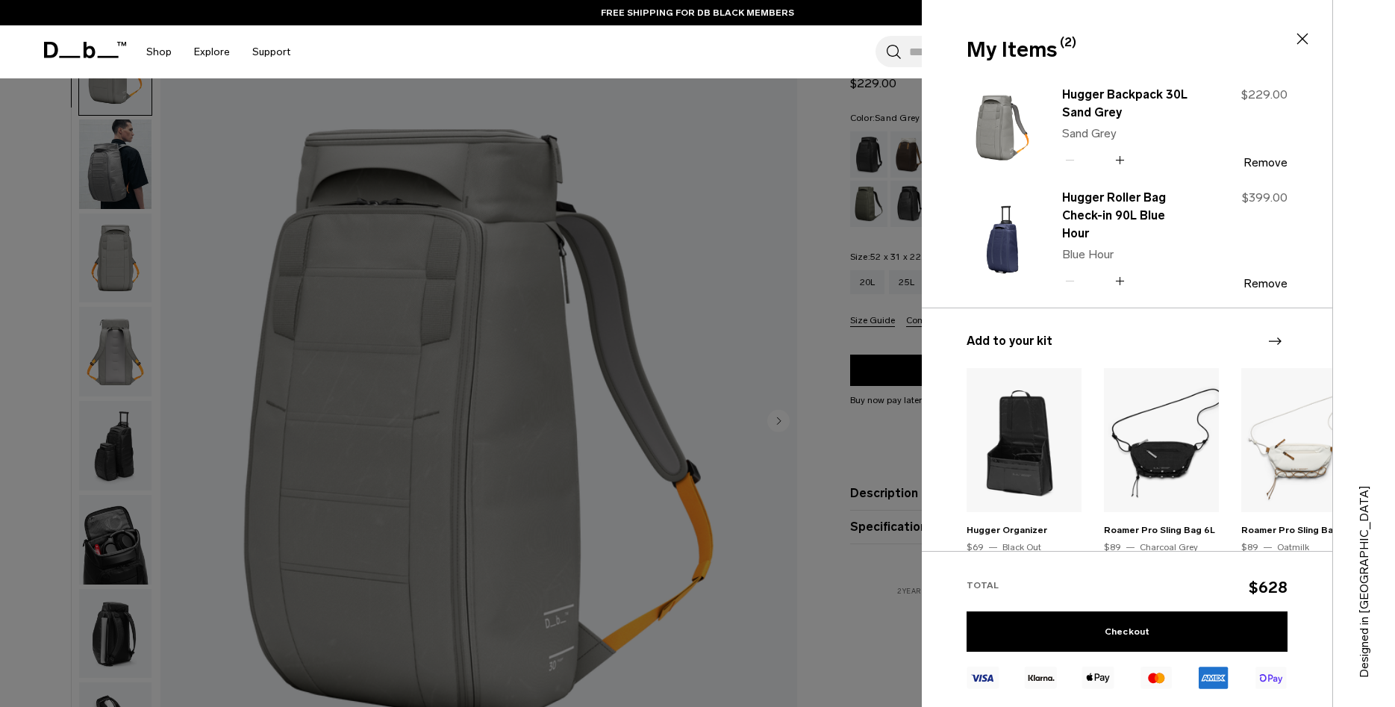
click at [830, 116] on div at bounding box center [697, 353] width 1395 height 707
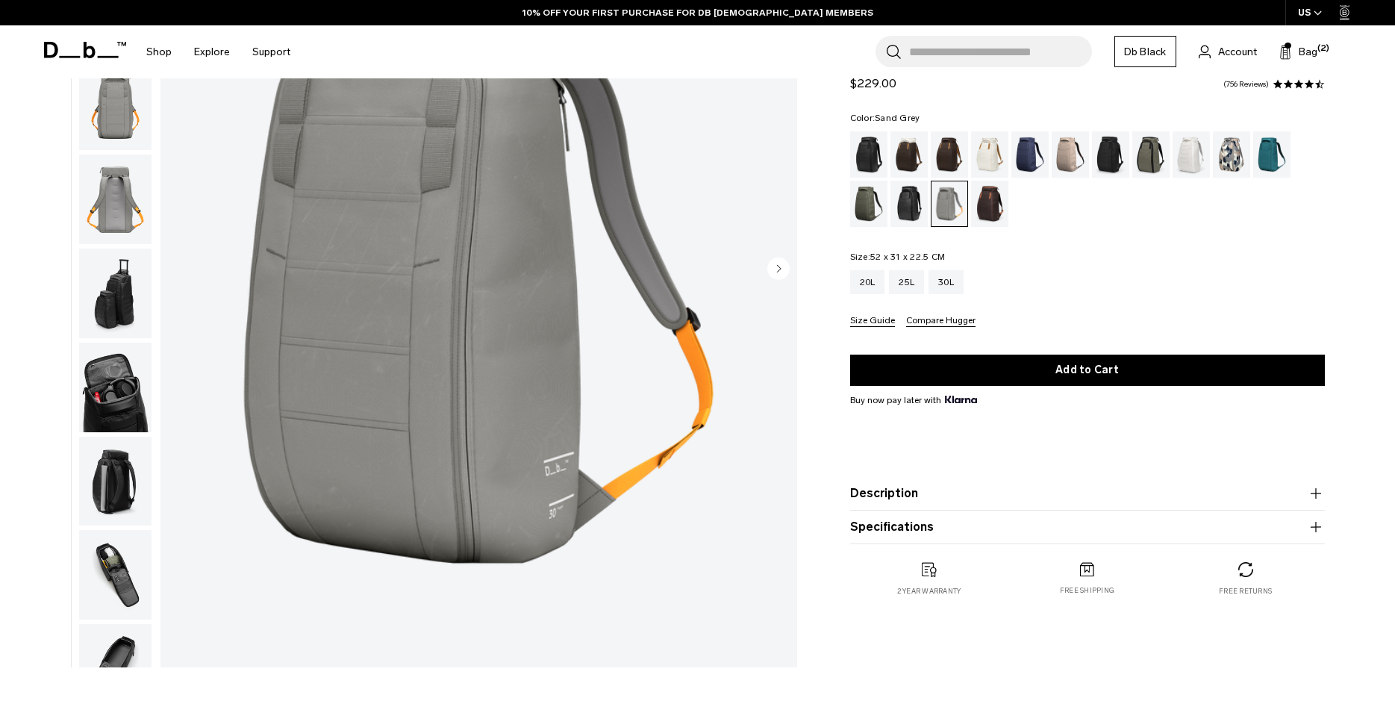
scroll to position [0, 0]
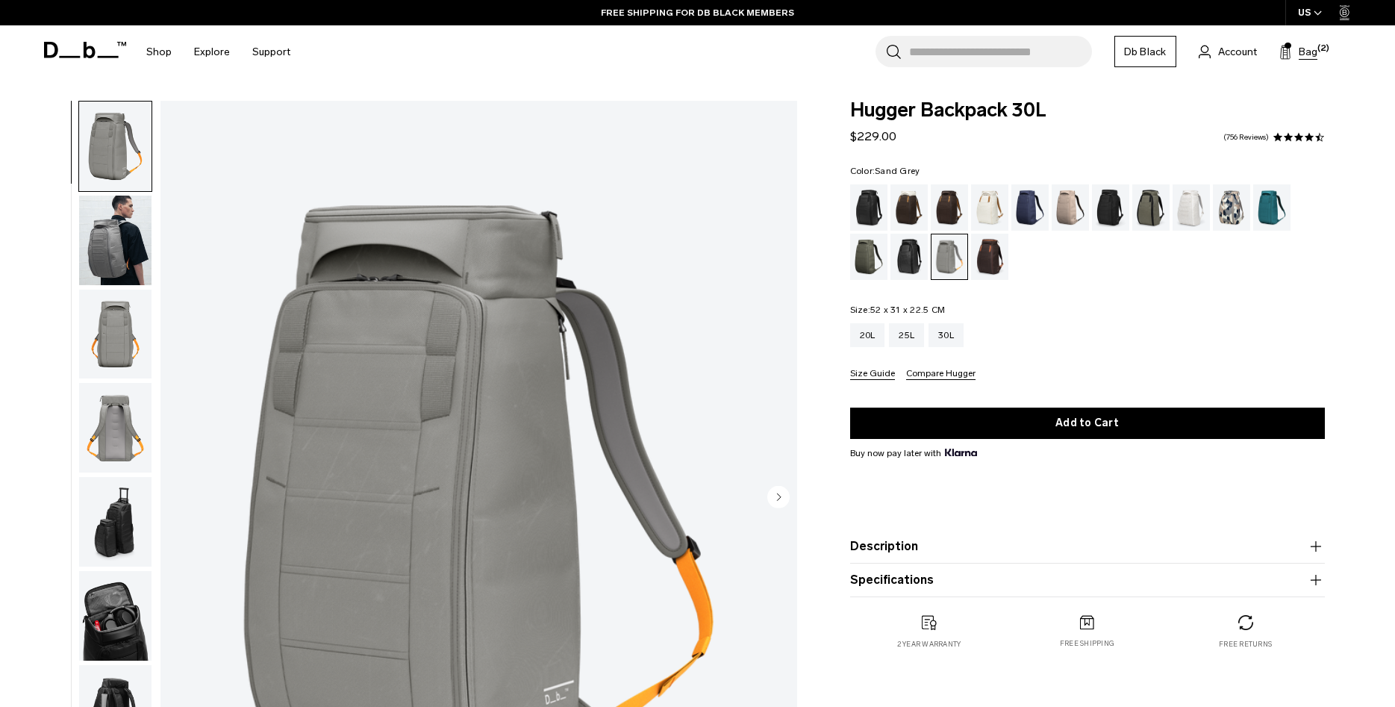
click at [1308, 50] on span "Bag" at bounding box center [1307, 52] width 19 height 16
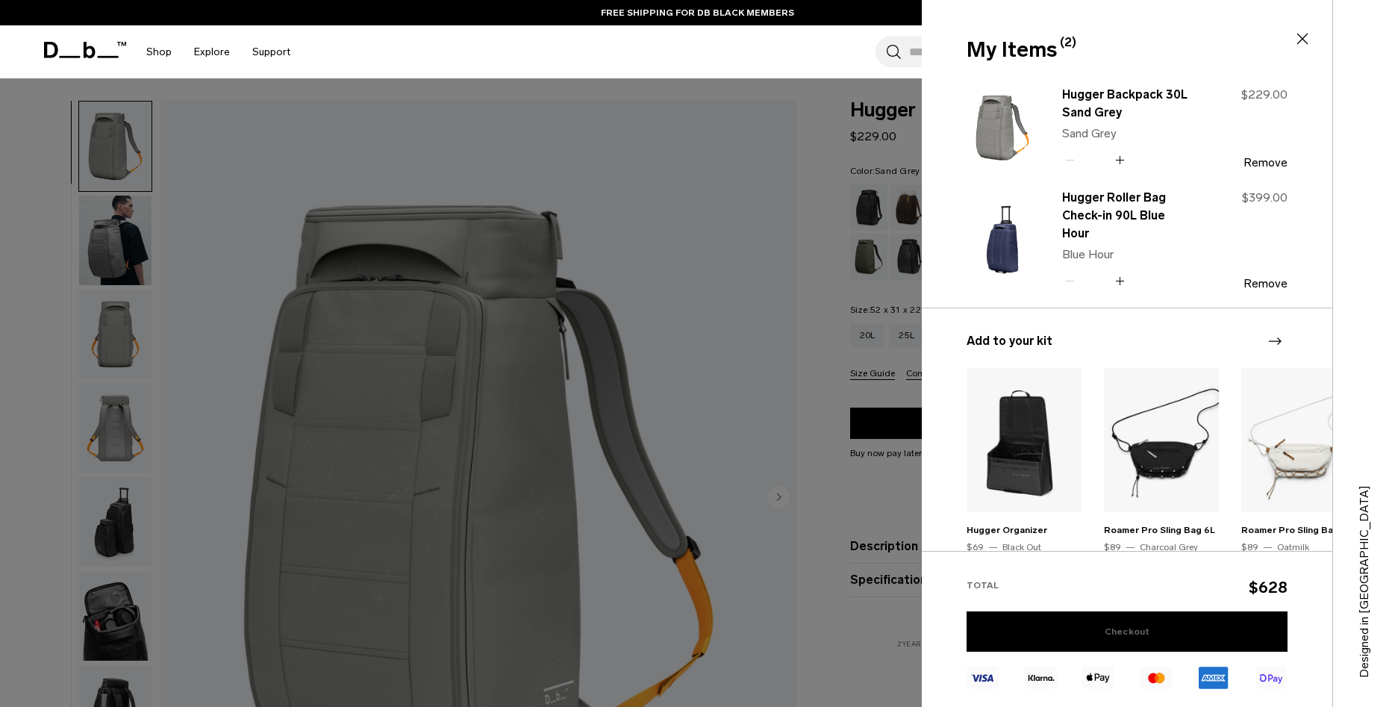
click at [1133, 631] on link "Checkout" at bounding box center [1126, 631] width 321 height 40
